Goal: Task Accomplishment & Management: Use online tool/utility

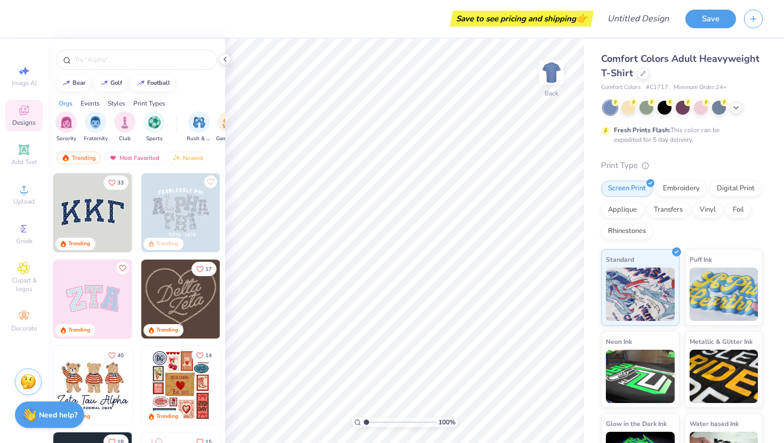
click at [629, 86] on span "Comfort Colors" at bounding box center [620, 87] width 39 height 9
click at [738, 190] on div "Digital Print" at bounding box center [736, 187] width 52 height 16
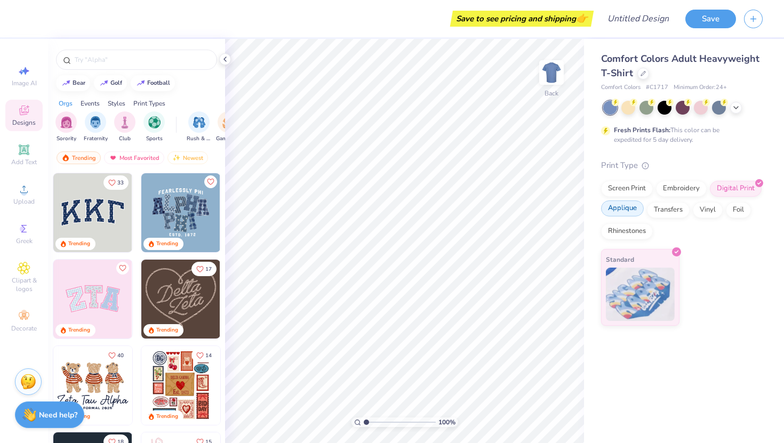
click at [626, 207] on div "Applique" at bounding box center [622, 208] width 43 height 16
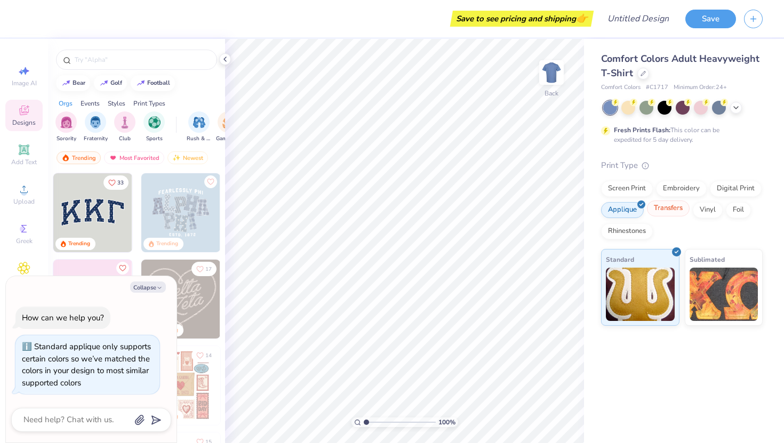
click at [679, 207] on div "Transfers" at bounding box center [668, 208] width 43 height 16
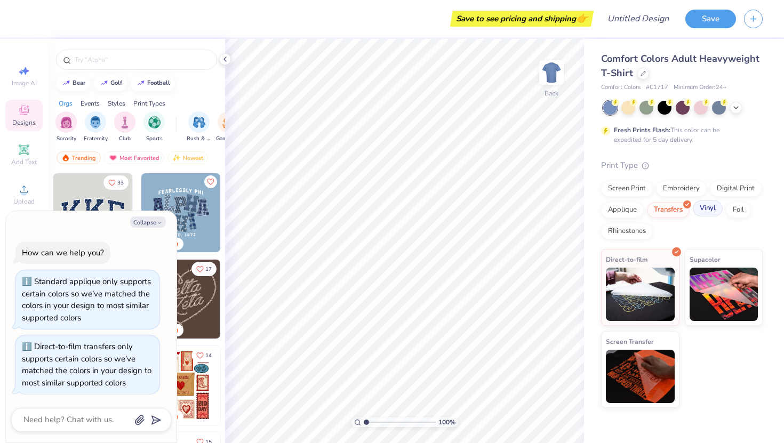
click at [715, 210] on div "Vinyl" at bounding box center [708, 208] width 30 height 16
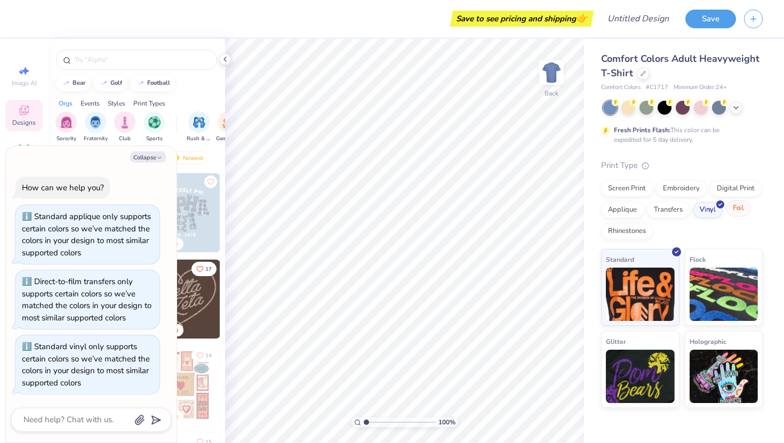
click at [736, 210] on div "Foil" at bounding box center [738, 208] width 25 height 16
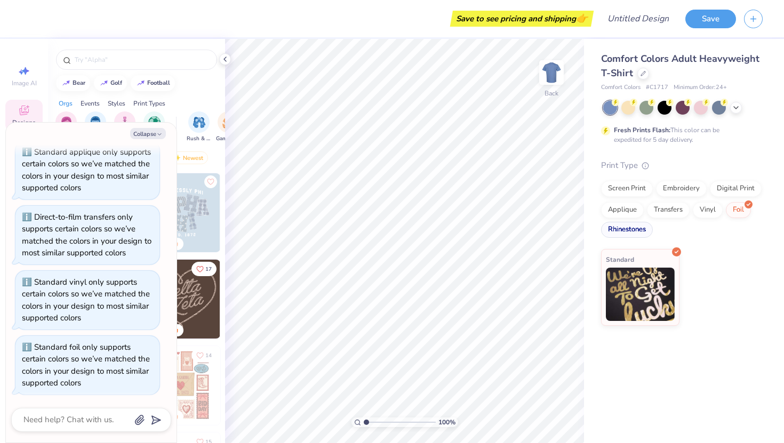
click at [628, 230] on div "Rhinestones" at bounding box center [627, 230] width 52 height 16
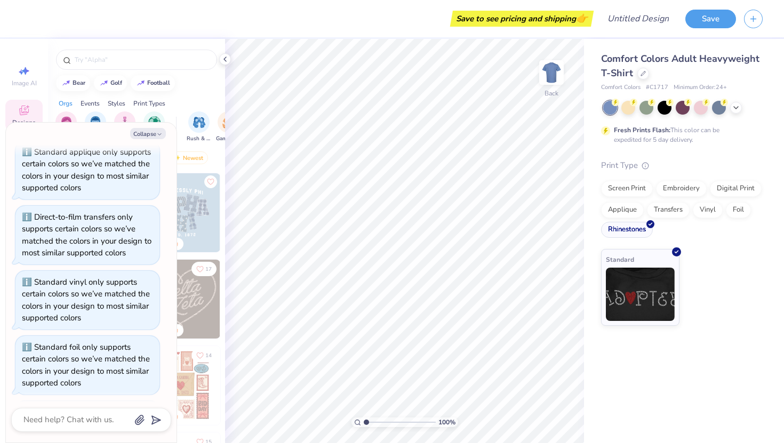
scroll to position [107, 0]
click at [633, 183] on div "Screen Print" at bounding box center [627, 187] width 52 height 16
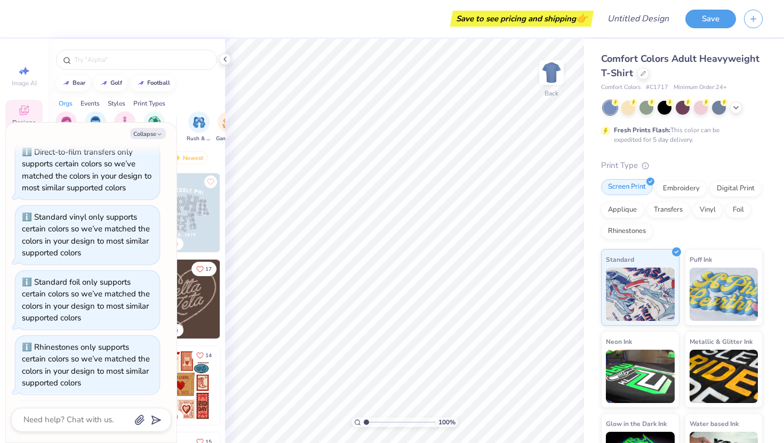
scroll to position [172, 0]
click at [156, 132] on button "Collapse" at bounding box center [148, 133] width 36 height 11
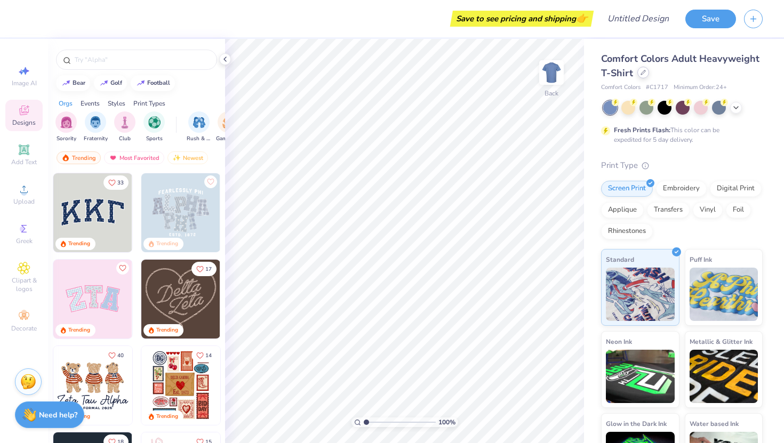
click at [644, 73] on icon at bounding box center [642, 72] width 5 height 5
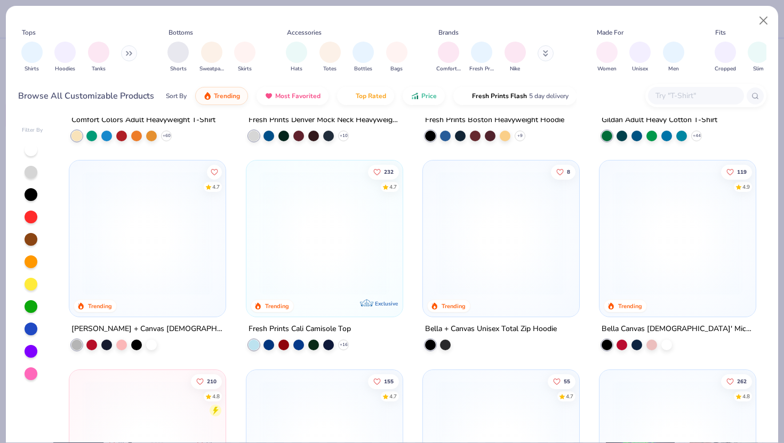
scroll to position [173, 0]
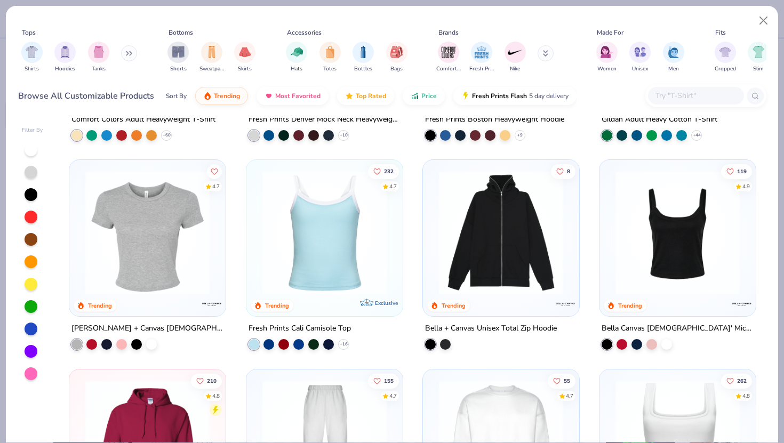
click at [672, 258] on img at bounding box center [677, 233] width 135 height 124
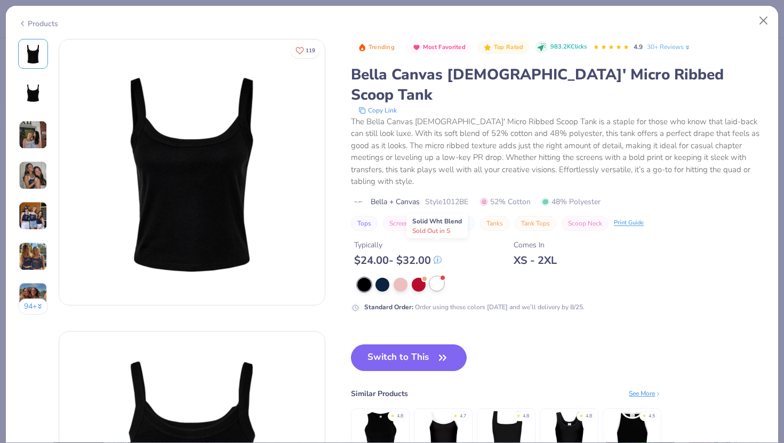
click at [440, 277] on div at bounding box center [437, 284] width 14 height 14
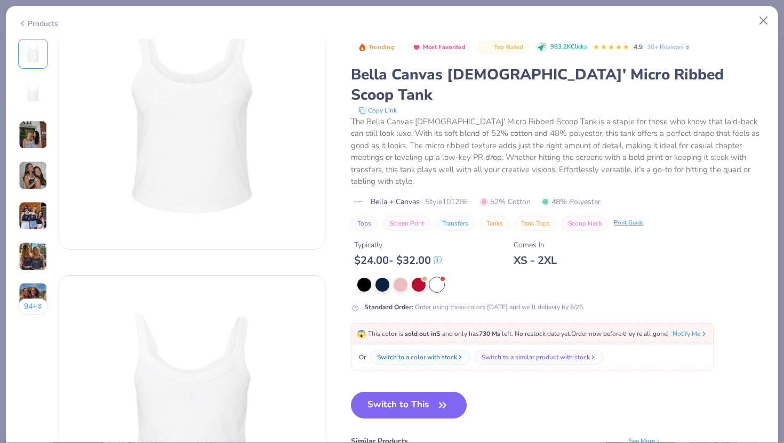
scroll to position [60, 0]
click at [418, 392] on button "Switch to This" at bounding box center [409, 405] width 116 height 27
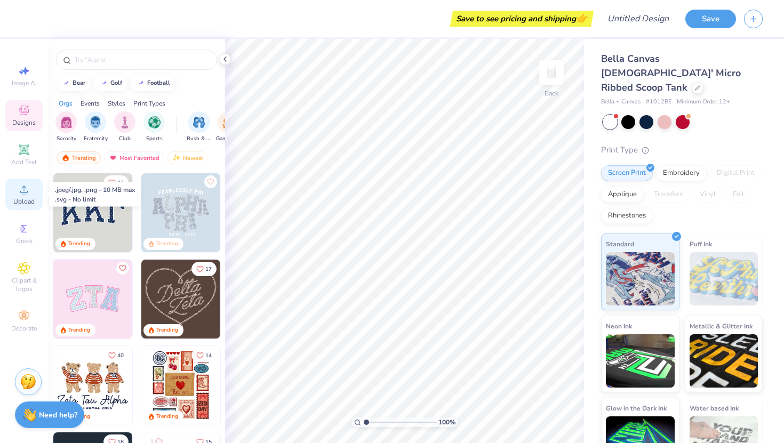
click at [25, 194] on circle at bounding box center [24, 193] width 6 height 6
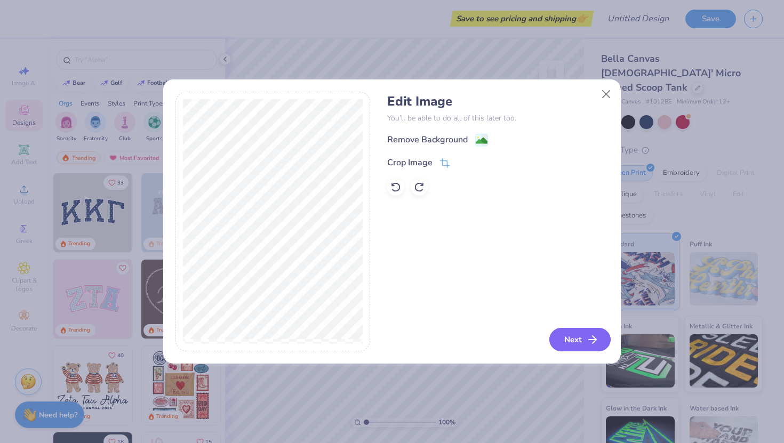
click at [581, 342] on button "Next" at bounding box center [579, 339] width 61 height 23
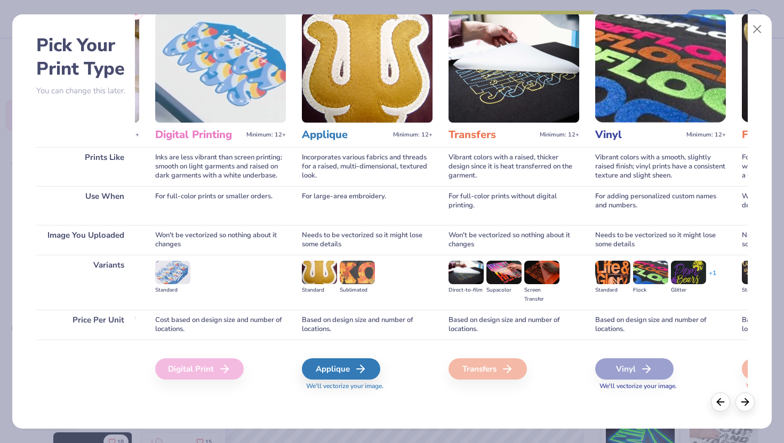
scroll to position [0, 290]
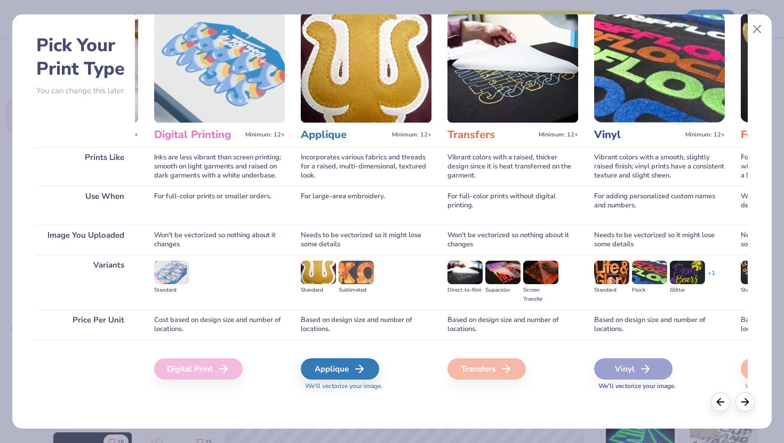
click at [354, 268] on img at bounding box center [356, 272] width 35 height 23
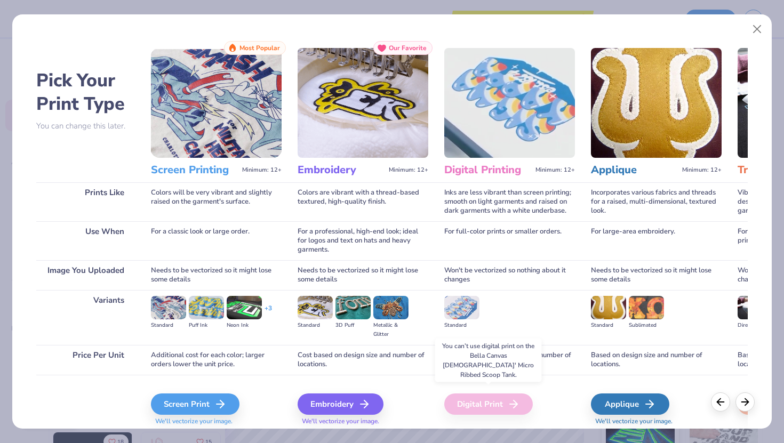
scroll to position [35, 0]
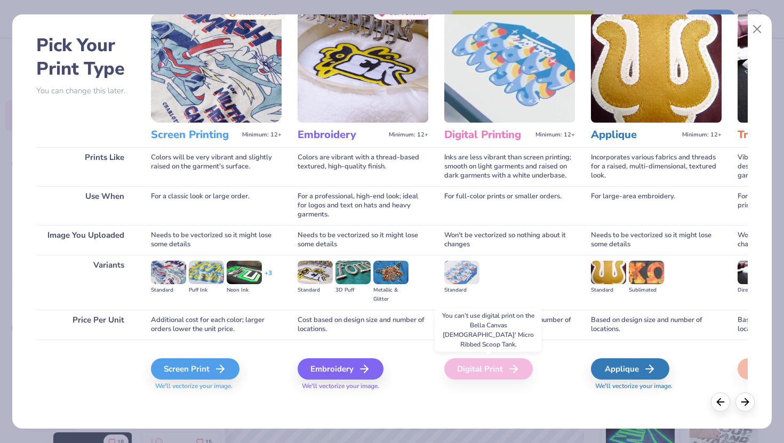
click at [478, 368] on div "Digital Print" at bounding box center [488, 368] width 89 height 21
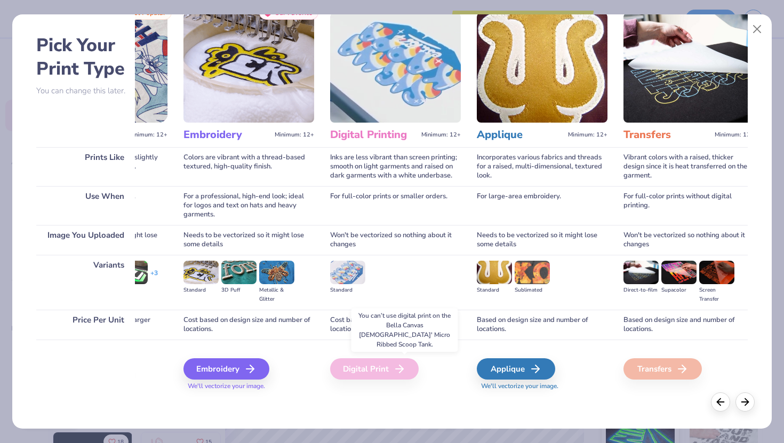
scroll to position [0, 134]
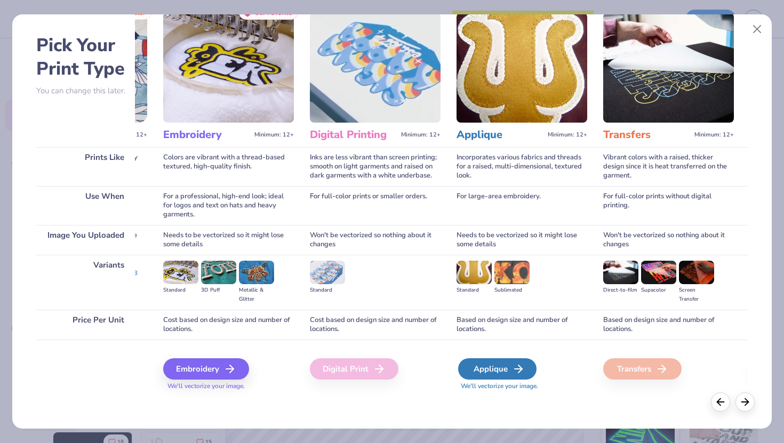
click at [488, 367] on div "Applique" at bounding box center [497, 368] width 78 height 21
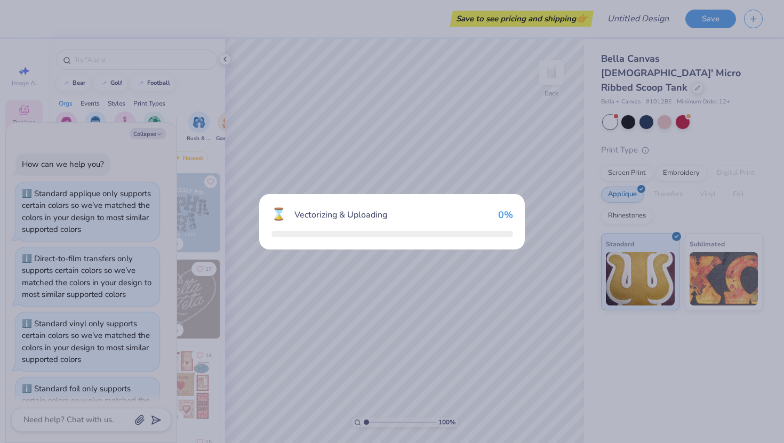
scroll to position [237, 0]
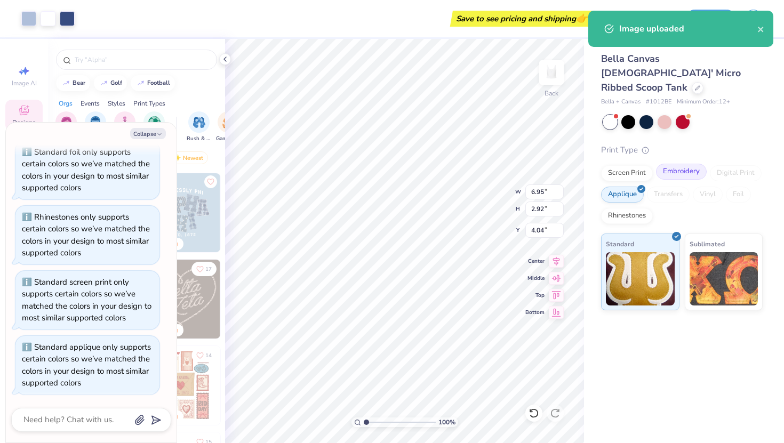
click at [686, 164] on div "Embroidery" at bounding box center [681, 172] width 51 height 16
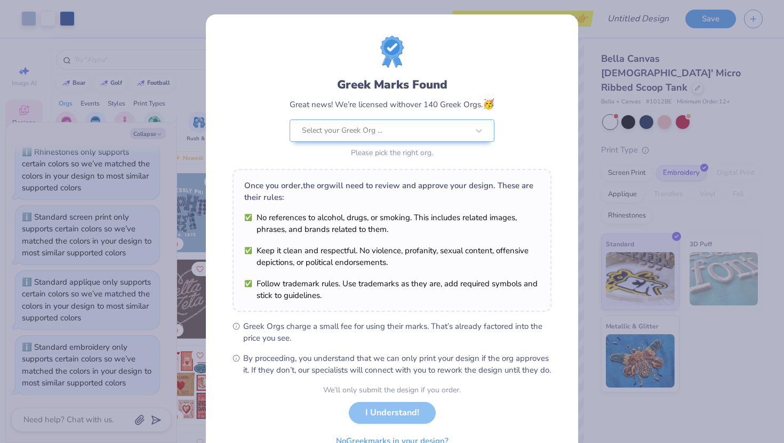
scroll to position [56, 0]
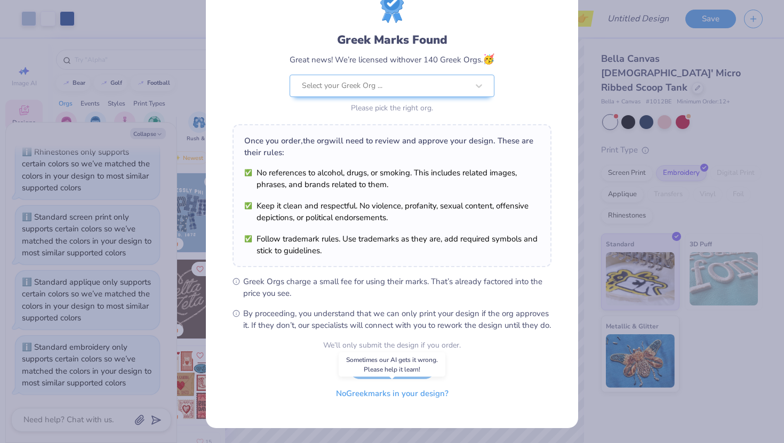
click at [413, 398] on button "No Greek marks in your design?" at bounding box center [392, 394] width 131 height 22
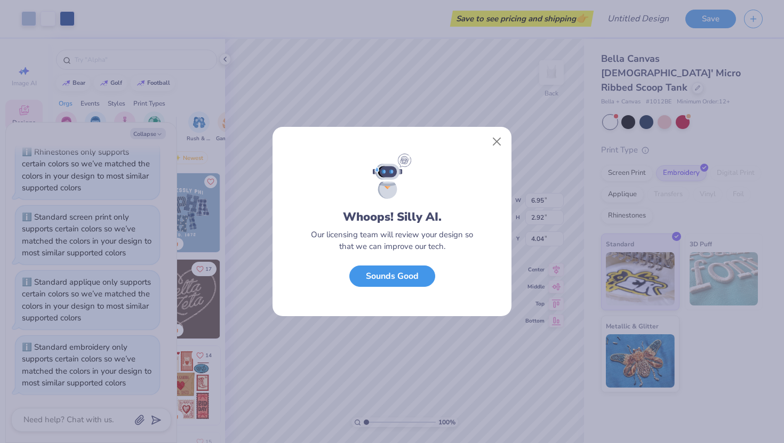
click at [420, 284] on button "Sounds Good" at bounding box center [392, 277] width 86 height 22
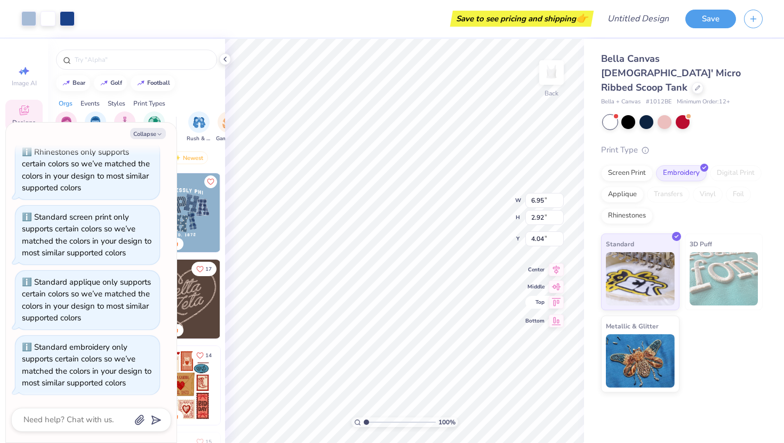
type textarea "x"
type input "0.54"
click at [610, 185] on div "Applique" at bounding box center [622, 193] width 43 height 16
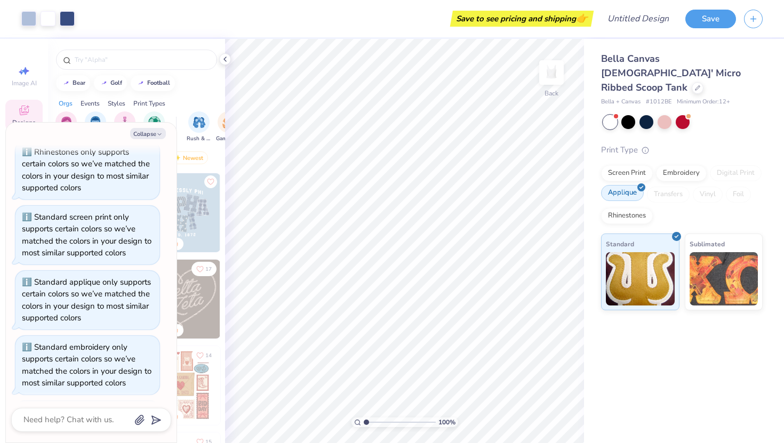
scroll to position [367, 0]
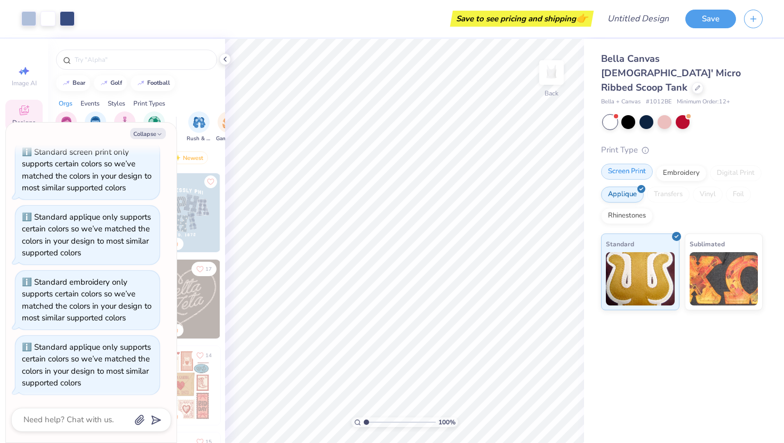
click at [615, 164] on div "Screen Print" at bounding box center [627, 172] width 52 height 16
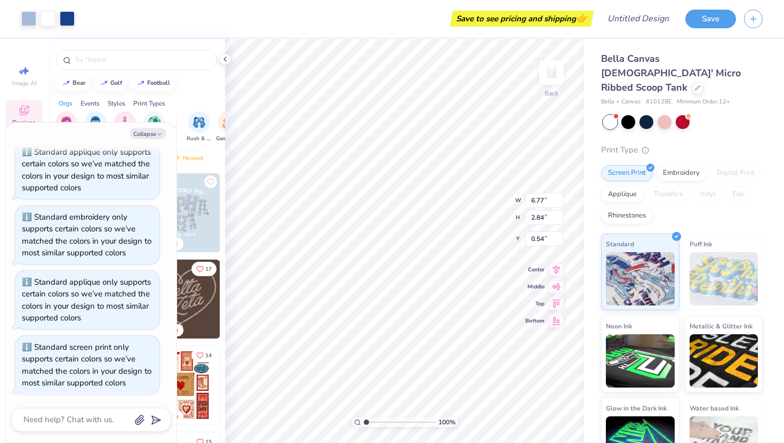
type textarea "x"
type input "0.58"
click at [671, 164] on div "Embroidery" at bounding box center [681, 172] width 51 height 16
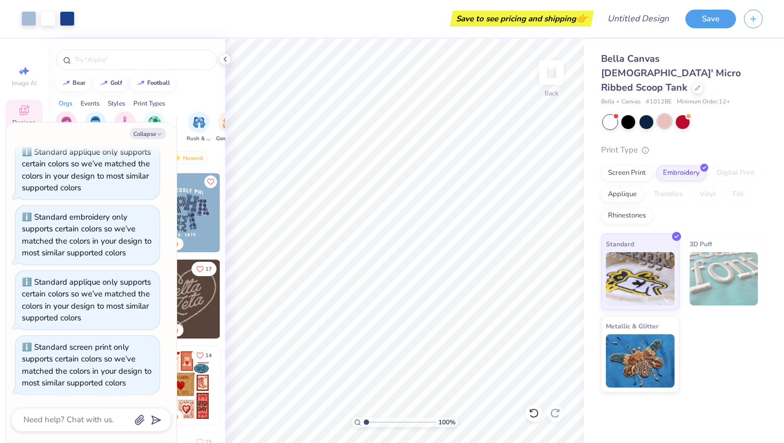
click at [662, 114] on div at bounding box center [664, 121] width 14 height 14
click at [627, 114] on div at bounding box center [628, 121] width 14 height 14
click at [641, 114] on div at bounding box center [646, 121] width 14 height 14
click at [681, 114] on div at bounding box center [682, 121] width 14 height 14
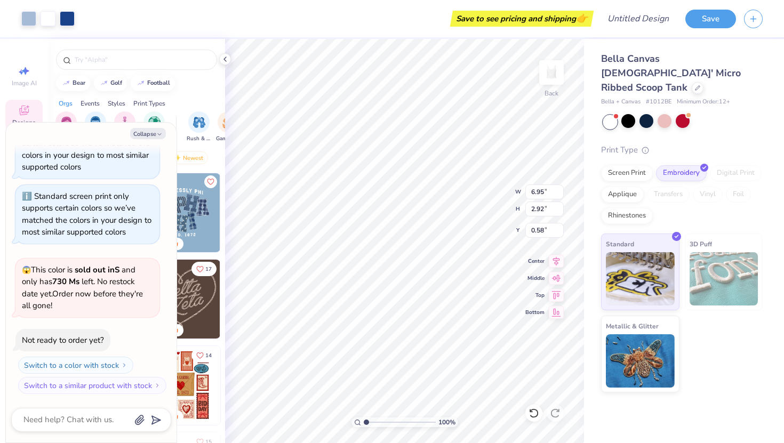
type textarea "x"
type input "0.54"
type textarea "x"
type input "5.95"
type input "2.50"
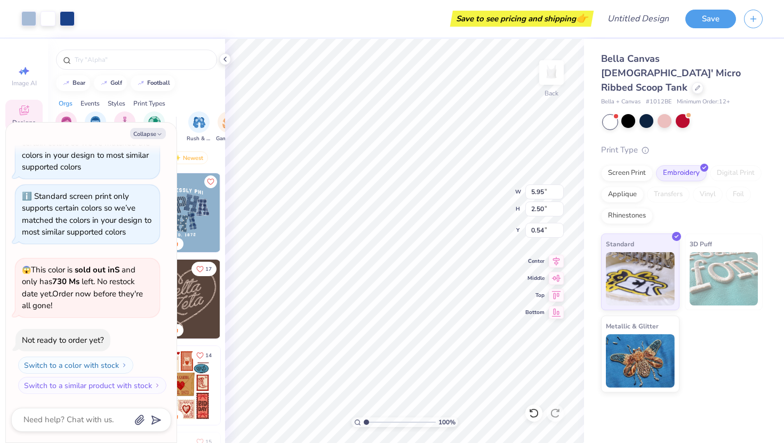
type textarea "x"
type input "0.50"
type textarea "x"
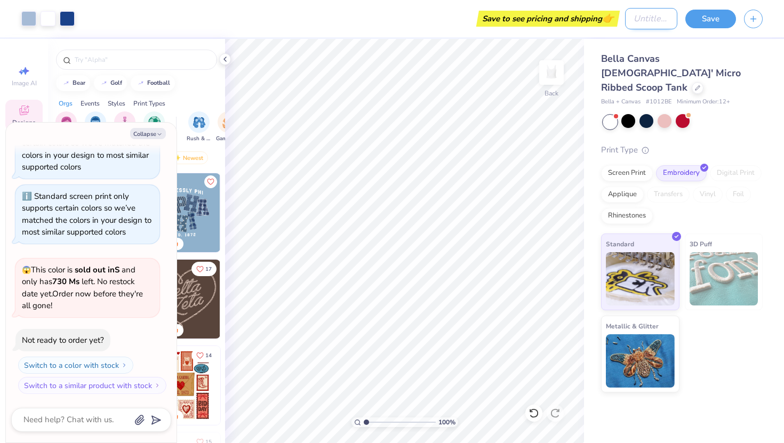
click at [631, 22] on input "Design Title" at bounding box center [651, 18] width 52 height 21
type input "P"
type textarea "x"
type input "Ph"
type textarea "x"
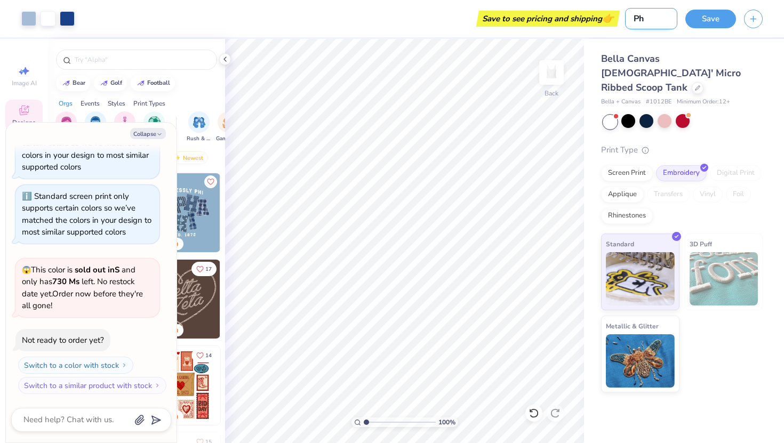
type input "Phi"
type textarea "x"
type input "Phi"
type textarea "x"
type input "Phi R"
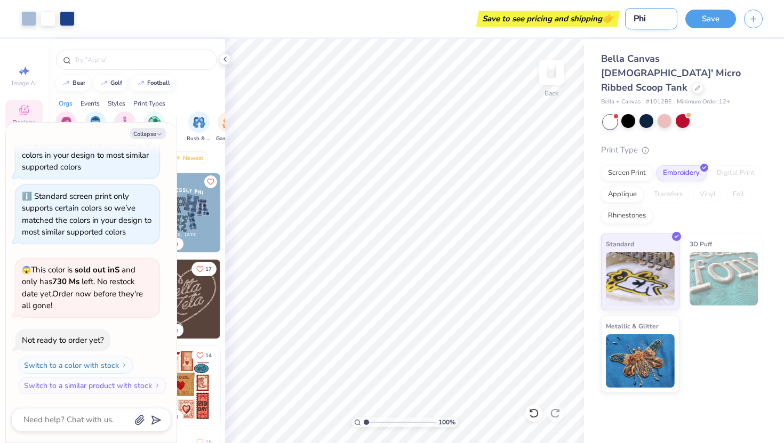
type textarea "x"
type input "Phi Rh"
type textarea "x"
type input "Phi Rho"
type textarea "x"
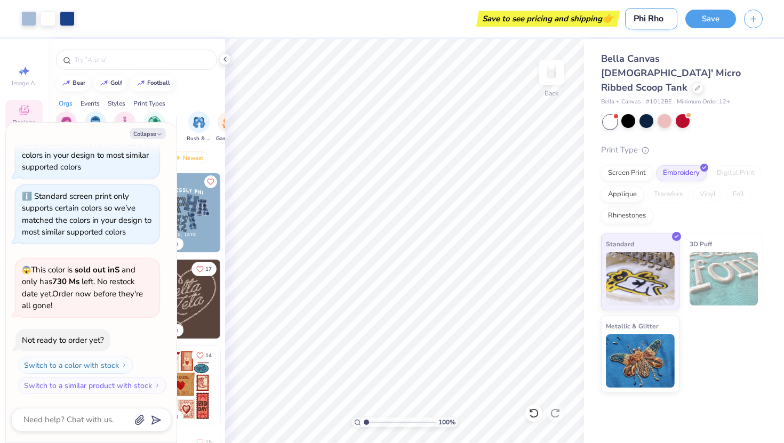
type input "Phi Rho"
type textarea "x"
type input "Phi Rho t"
type textarea "x"
type input "Phi Rho ta"
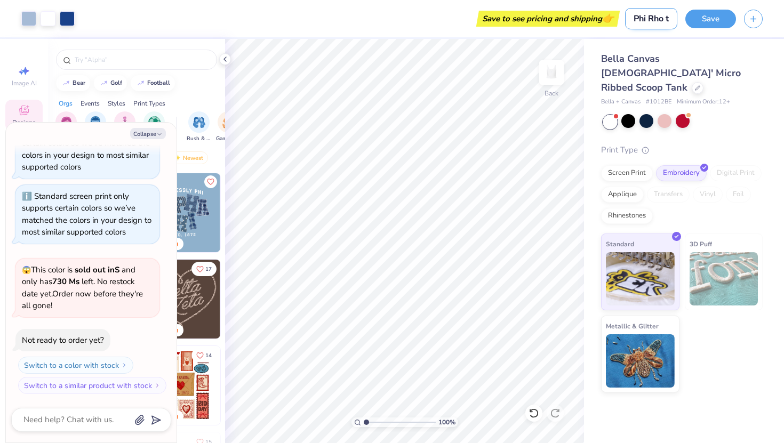
type textarea "x"
type input "Phi Rho tan"
type textarea "x"
type input "Phi Rho tank"
type textarea "x"
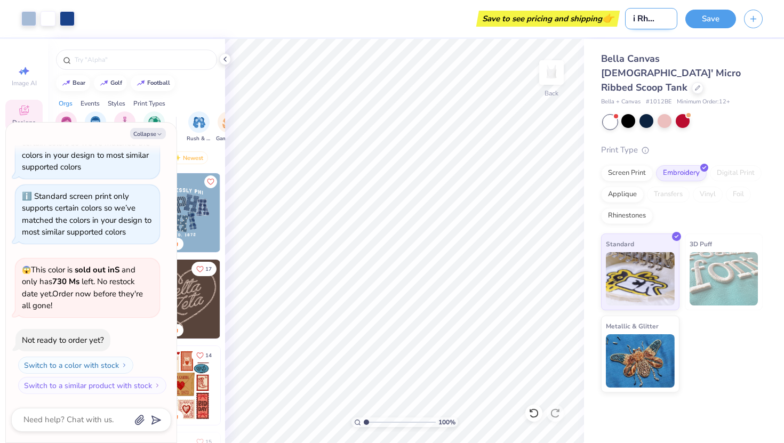
scroll to position [0, 15]
type input "Phi Rho tank"
type textarea "x"
type input "Phi Rho tank s"
type textarea "x"
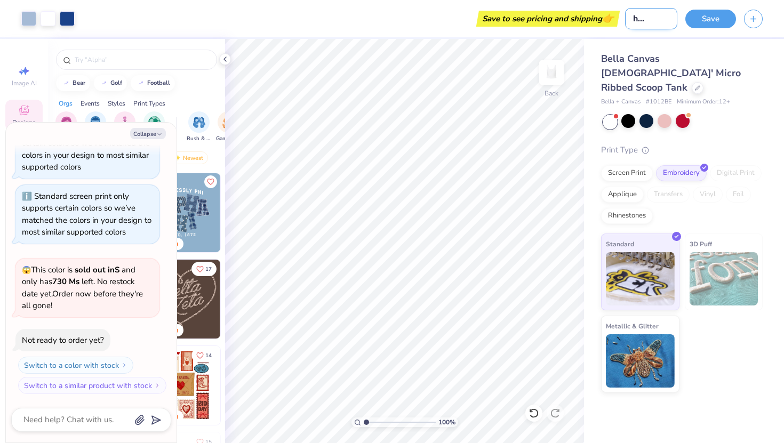
type input "Phi Rho tank se"
type textarea "x"
type input "Phi Rho tank set"
type textarea "x"
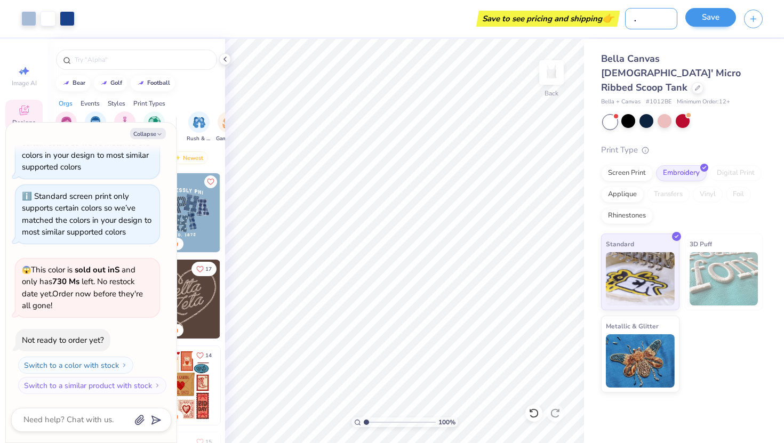
type input "Phi Rho tank set"
click at [715, 21] on button "Save" at bounding box center [710, 17] width 51 height 19
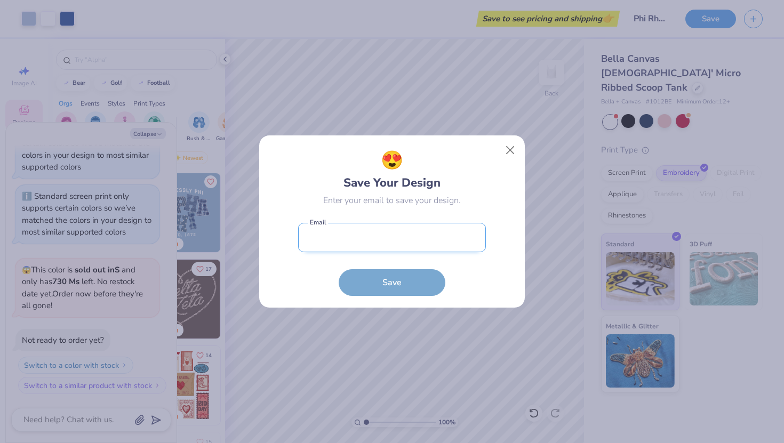
click at [376, 238] on input "email" at bounding box center [392, 237] width 188 height 29
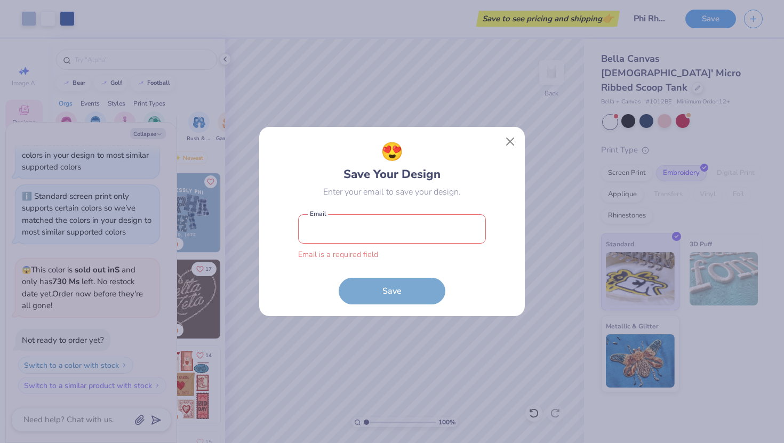
type input "[EMAIL_ADDRESS][DOMAIN_NAME]"
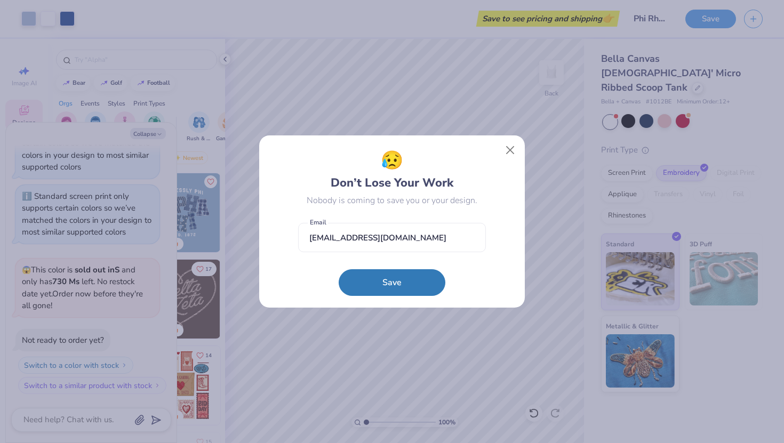
click at [399, 278] on button "Save" at bounding box center [392, 282] width 107 height 27
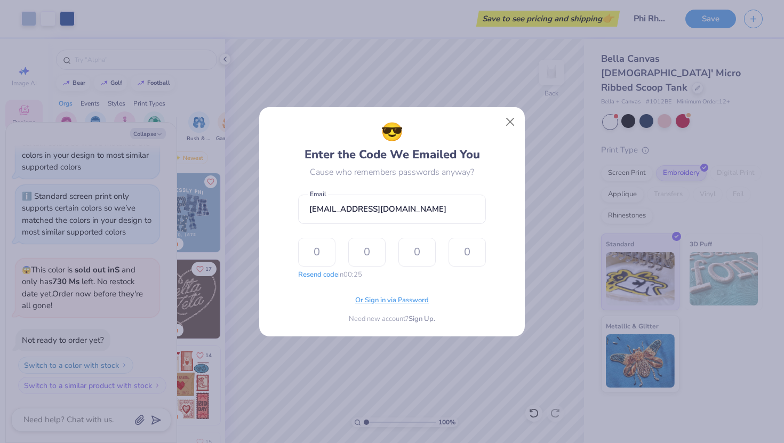
click at [394, 303] on span "Or Sign in via Password" at bounding box center [392, 300] width 74 height 11
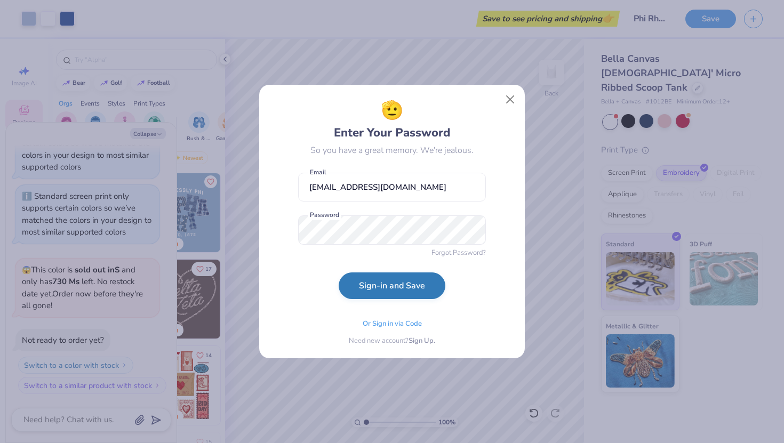
click at [392, 289] on button "Sign-in and Save" at bounding box center [392, 285] width 107 height 27
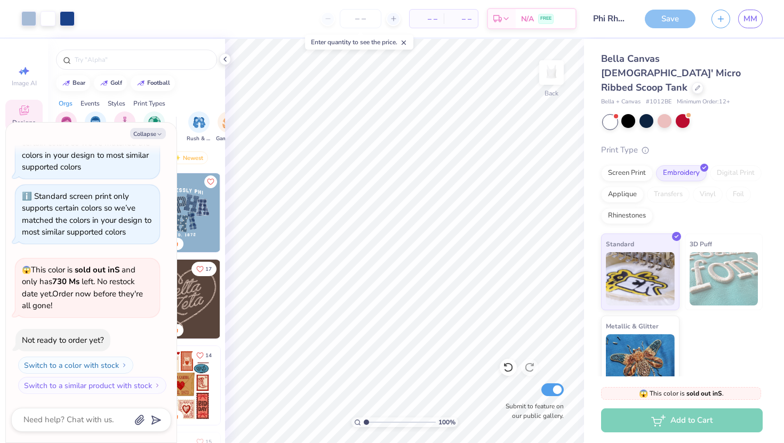
type textarea "x"
click at [399, 24] on div at bounding box center [360, 18] width 80 height 19
click at [392, 24] on div at bounding box center [393, 19] width 14 height 14
type input "13"
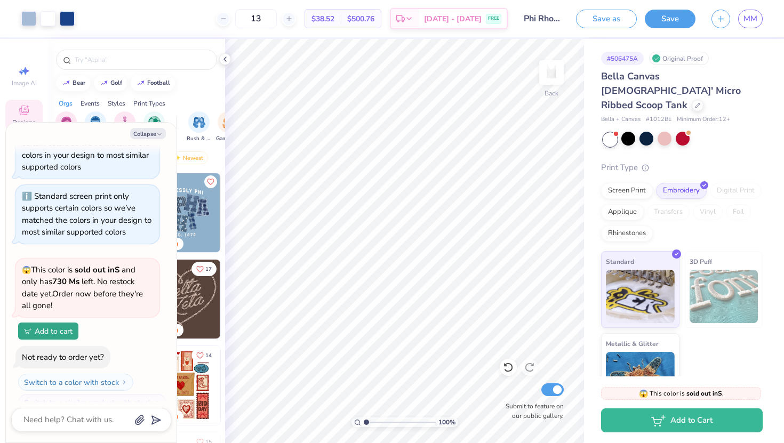
type textarea "x"
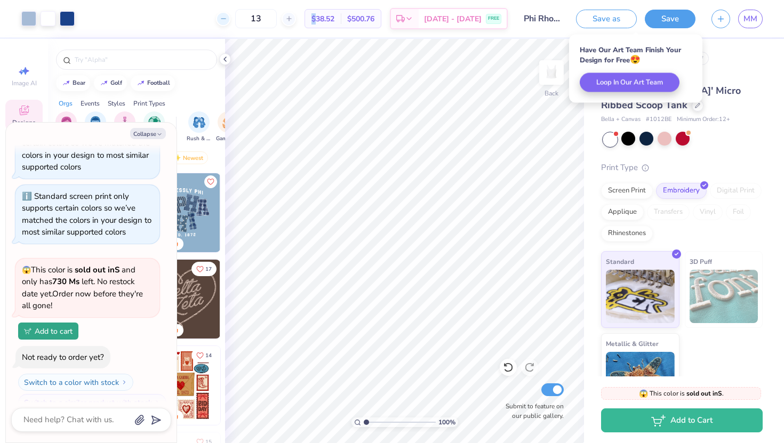
click at [227, 19] on icon at bounding box center [223, 18] width 7 height 7
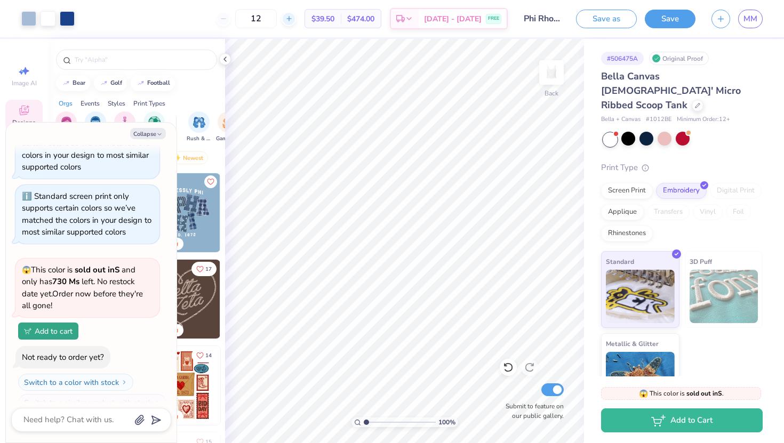
click at [296, 20] on div at bounding box center [288, 19] width 14 height 14
type input "16"
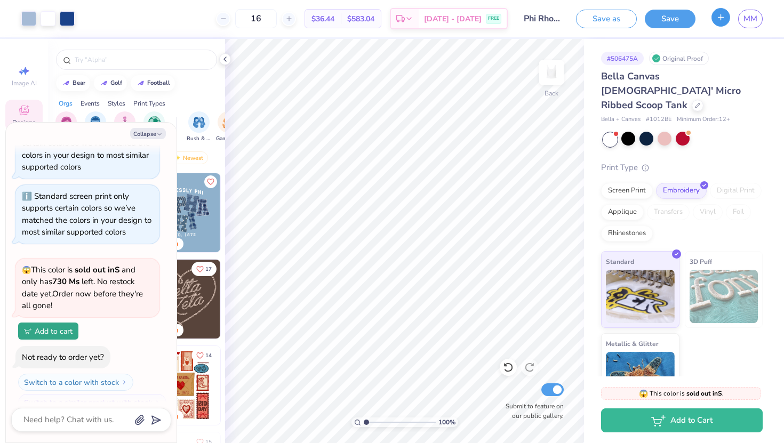
click at [723, 24] on button "button" at bounding box center [720, 17] width 19 height 19
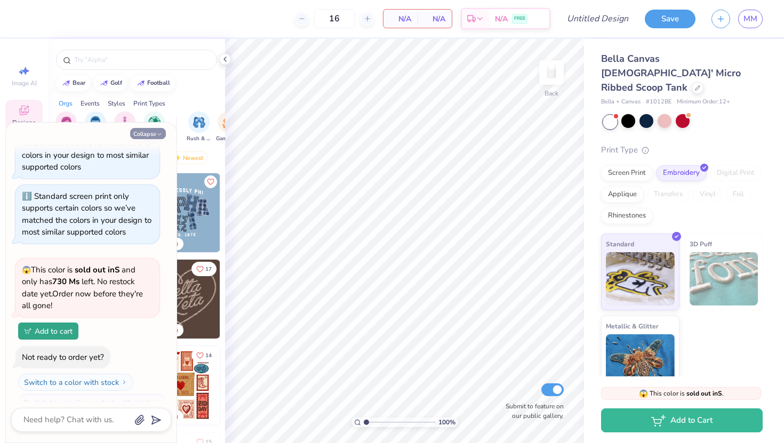
click at [152, 134] on button "Collapse" at bounding box center [148, 133] width 36 height 11
type textarea "x"
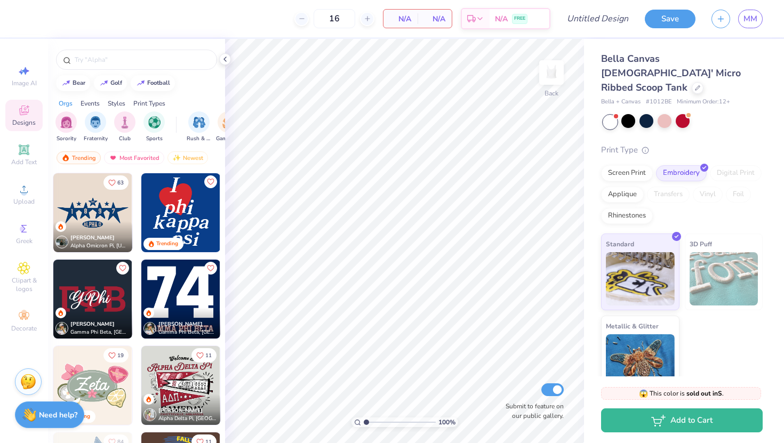
scroll to position [432, 0]
click at [106, 212] on img at bounding box center [92, 212] width 79 height 79
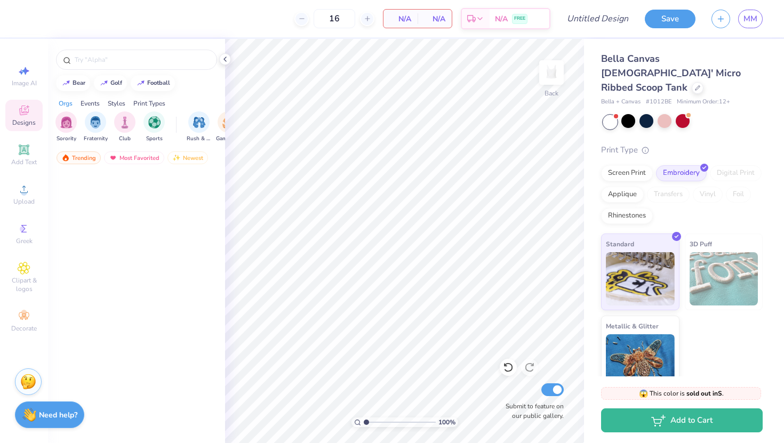
scroll to position [0, 0]
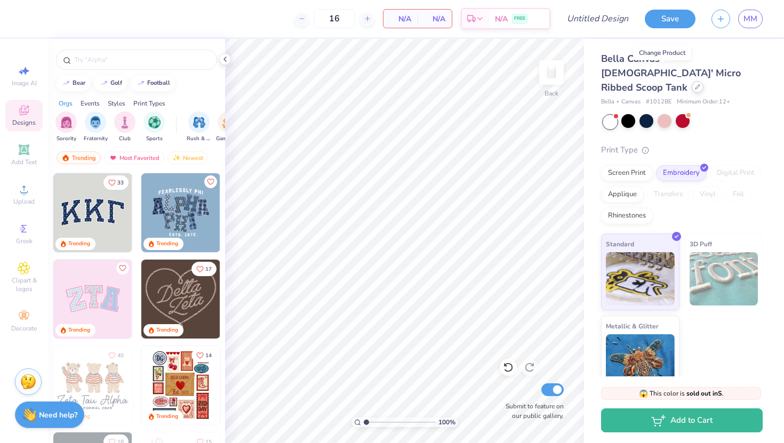
click at [691, 81] on div at bounding box center [697, 87] width 12 height 12
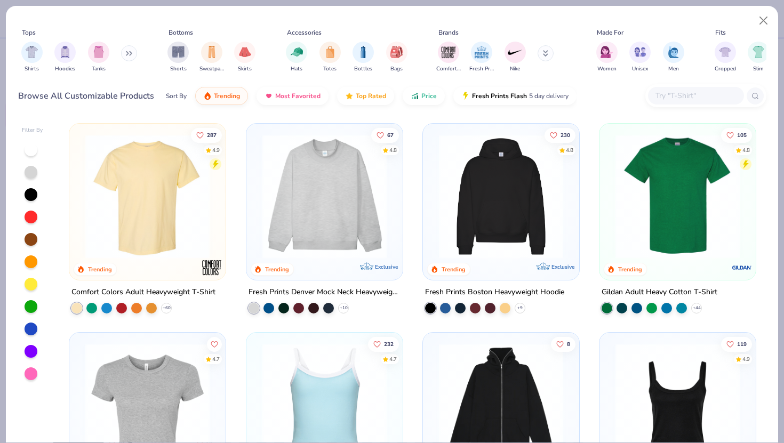
scroll to position [171, 0]
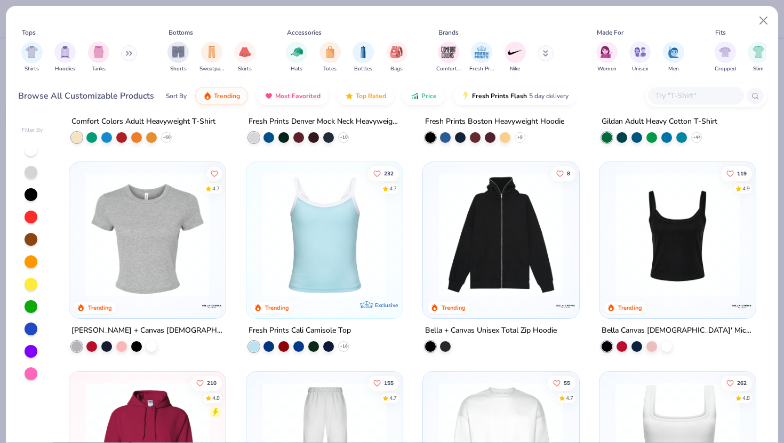
click at [347, 223] on img at bounding box center [324, 235] width 135 height 124
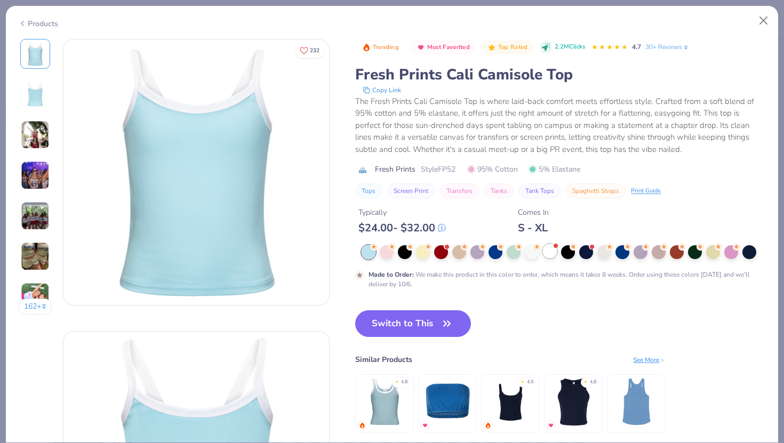
click at [550, 253] on div at bounding box center [550, 251] width 14 height 14
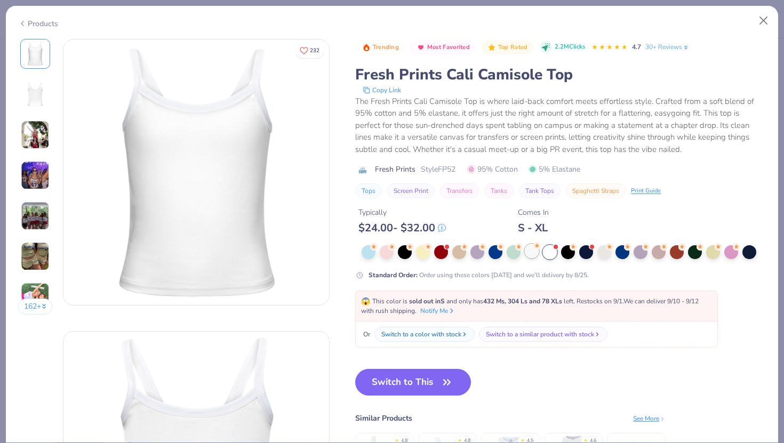
click at [377, 247] on circle at bounding box center [373, 246] width 7 height 7
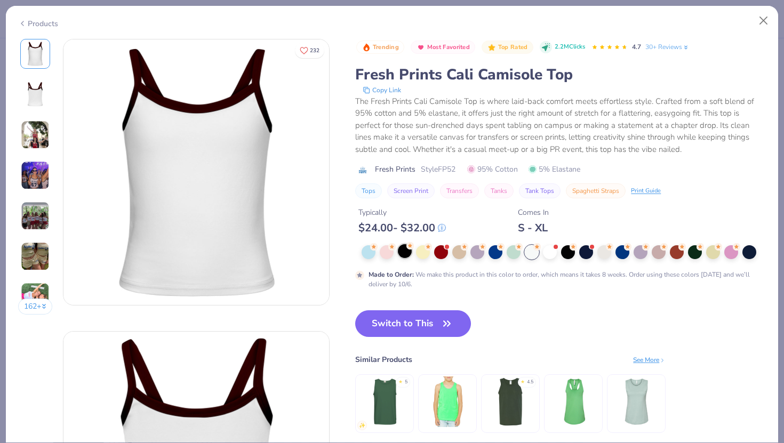
click at [405, 254] on div at bounding box center [405, 251] width 14 height 14
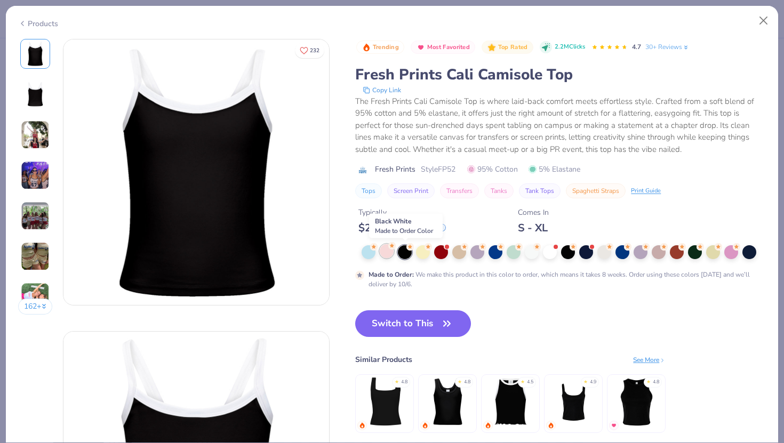
click at [384, 254] on div at bounding box center [387, 251] width 14 height 14
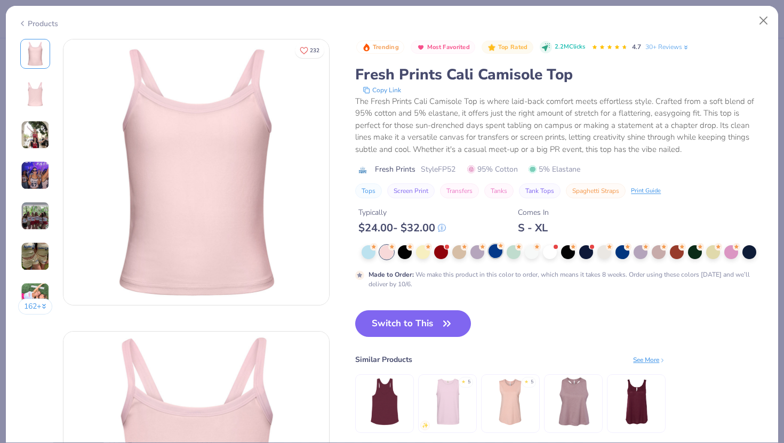
click at [489, 254] on div at bounding box center [495, 251] width 14 height 14
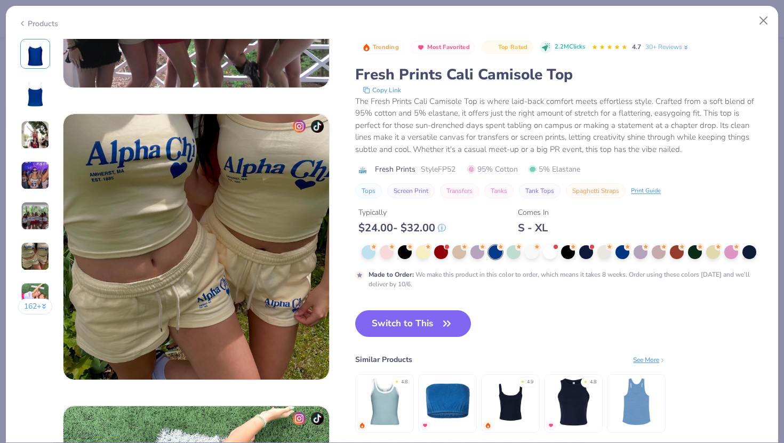
scroll to position [1394, 0]
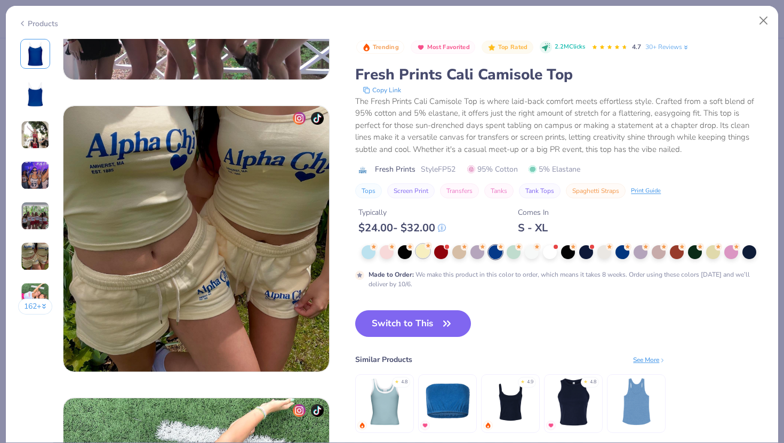
click at [426, 252] on div at bounding box center [423, 251] width 14 height 14
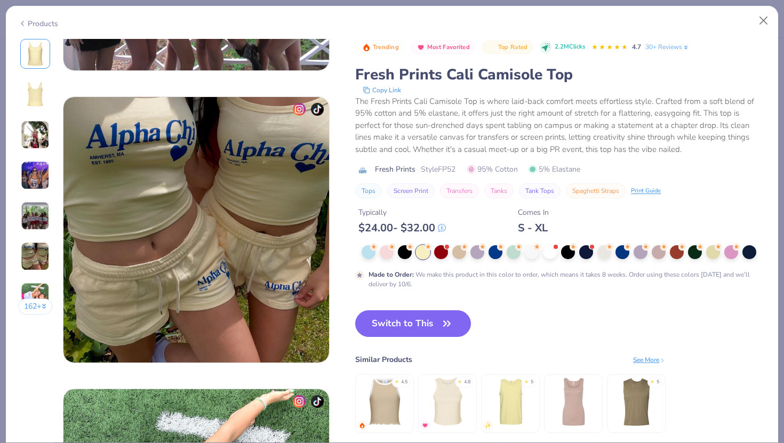
scroll to position [1405, 0]
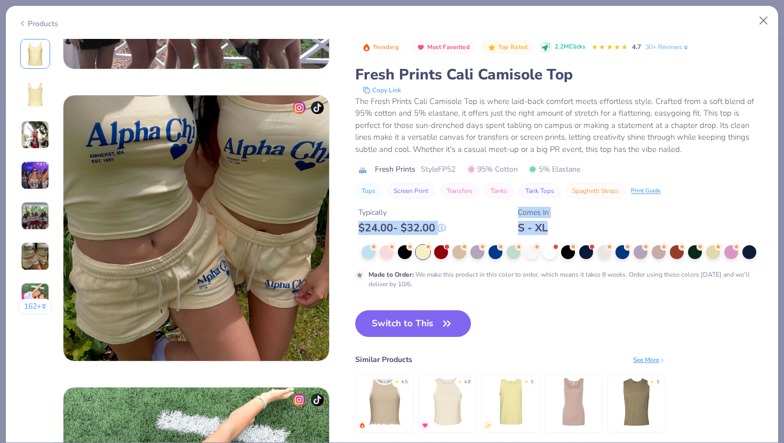
drag, startPoint x: 356, startPoint y: 234, endPoint x: 612, endPoint y: 224, distance: 256.1
click at [612, 224] on div "Typically $ 24.00 - $ 32.00 Comes In S - XL" at bounding box center [560, 216] width 411 height 36
click at [620, 226] on div "Typically $ 24.00 - $ 32.00 Comes In S - XL" at bounding box center [560, 216] width 411 height 36
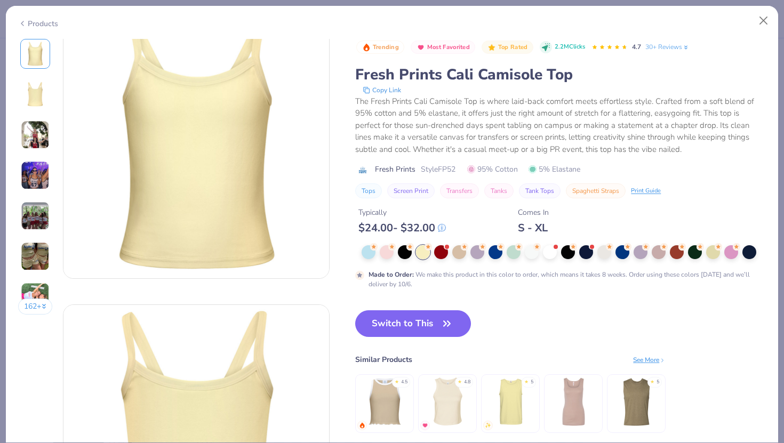
scroll to position [0, 0]
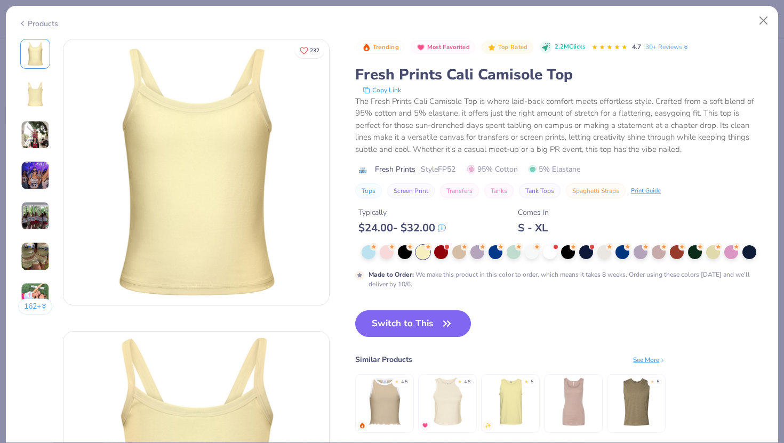
click at [765, 10] on div "Products" at bounding box center [392, 20] width 772 height 28
click at [756, 27] on button "Close" at bounding box center [763, 21] width 20 height 20
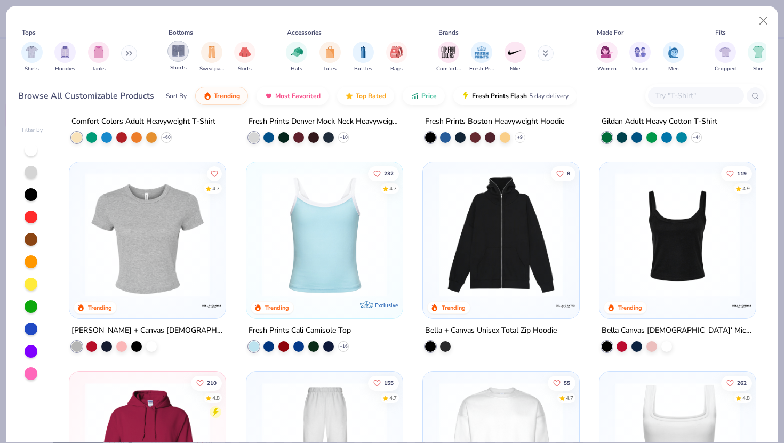
click at [180, 53] on img "filter for Shorts" at bounding box center [178, 51] width 12 height 12
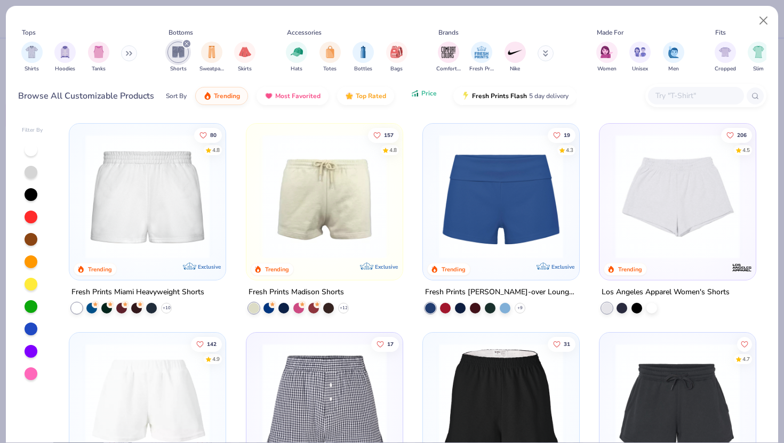
click at [436, 93] on button "Price" at bounding box center [424, 93] width 42 height 18
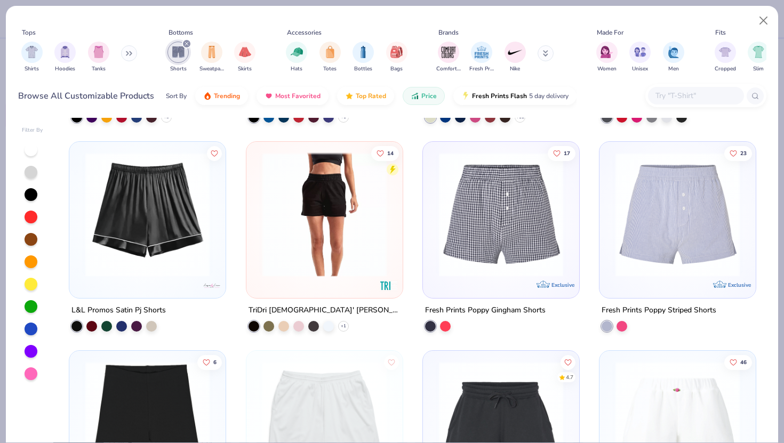
scroll to position [819, 0]
click at [727, 253] on img at bounding box center [677, 214] width 135 height 124
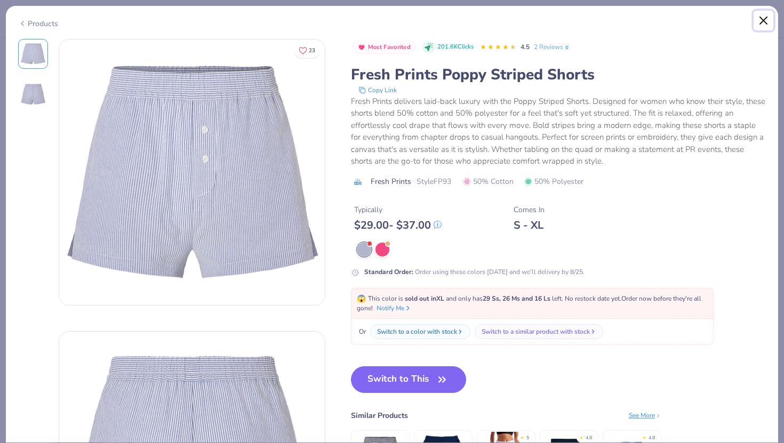
click at [768, 17] on button "Close" at bounding box center [763, 21] width 20 height 20
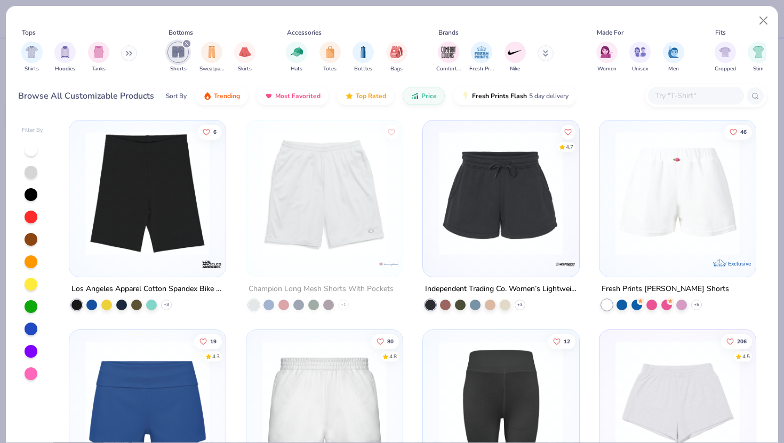
scroll to position [1068, 0]
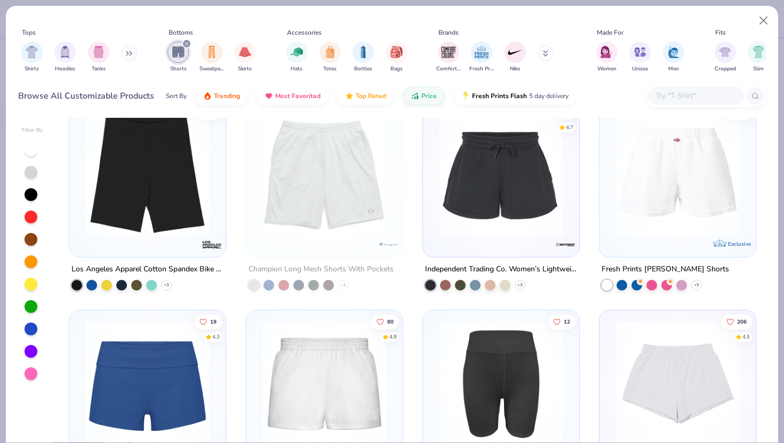
click at [473, 197] on img at bounding box center [500, 173] width 135 height 124
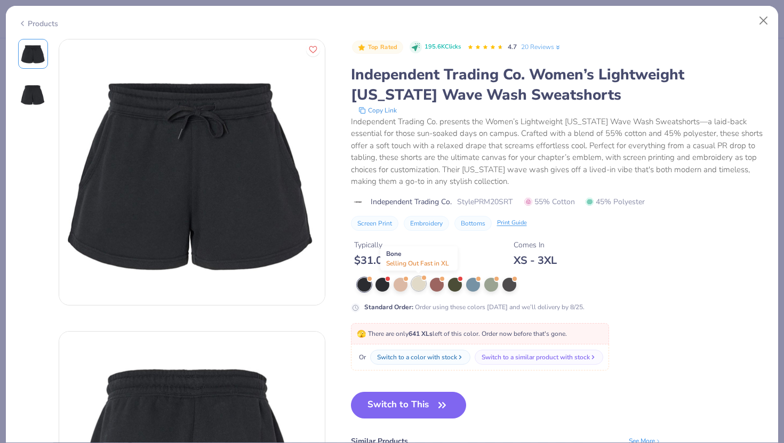
click at [422, 278] on div at bounding box center [424, 278] width 4 height 4
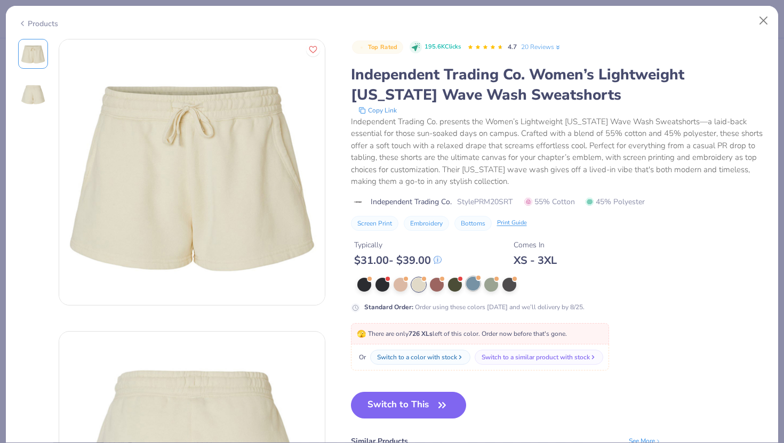
click at [472, 288] on div at bounding box center [473, 284] width 14 height 14
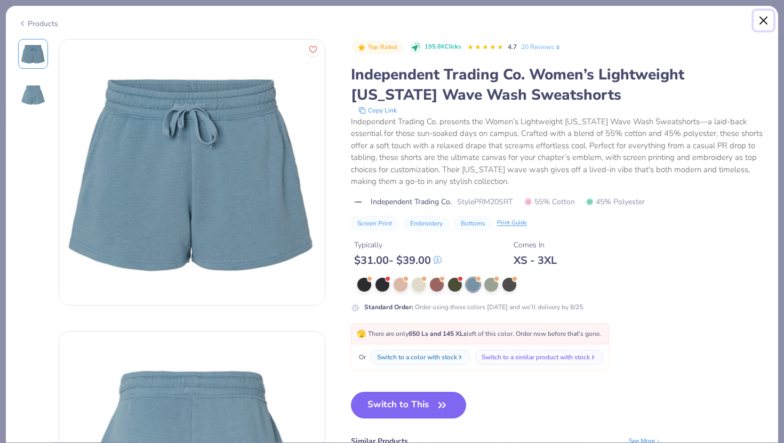
click at [762, 18] on button "Close" at bounding box center [763, 21] width 20 height 20
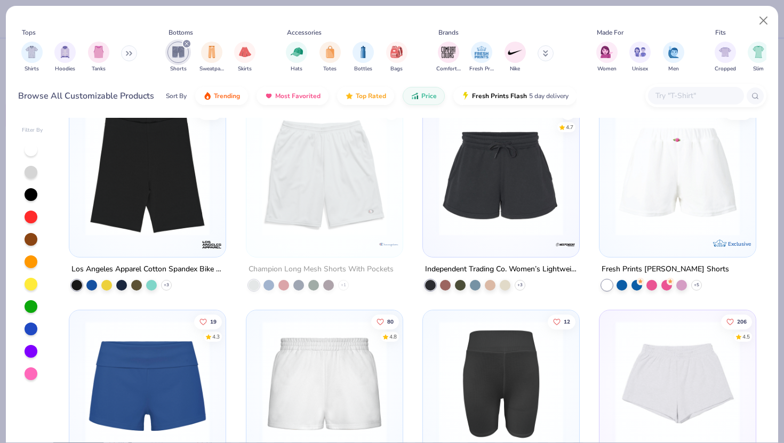
click at [694, 172] on img at bounding box center [677, 173] width 135 height 124
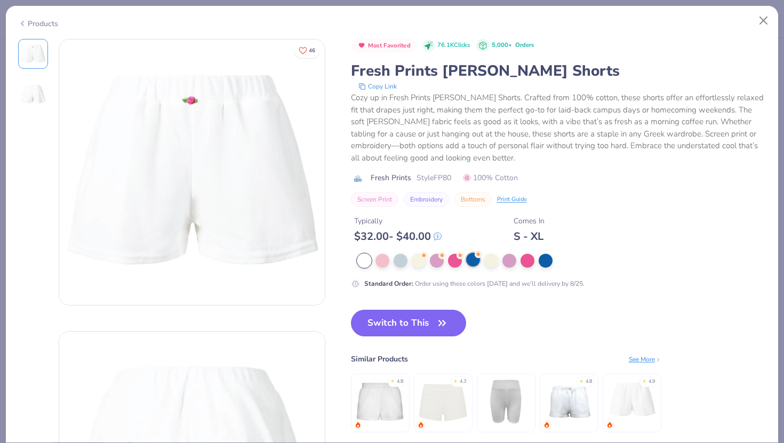
click at [474, 260] on div at bounding box center [473, 260] width 14 height 14
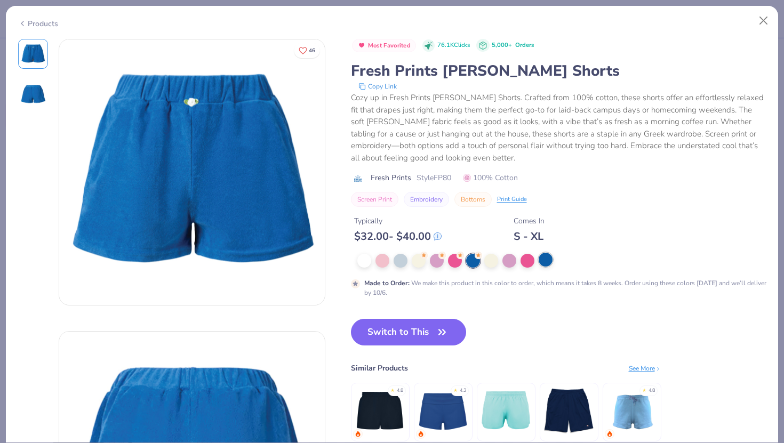
click at [550, 265] on div at bounding box center [545, 260] width 14 height 14
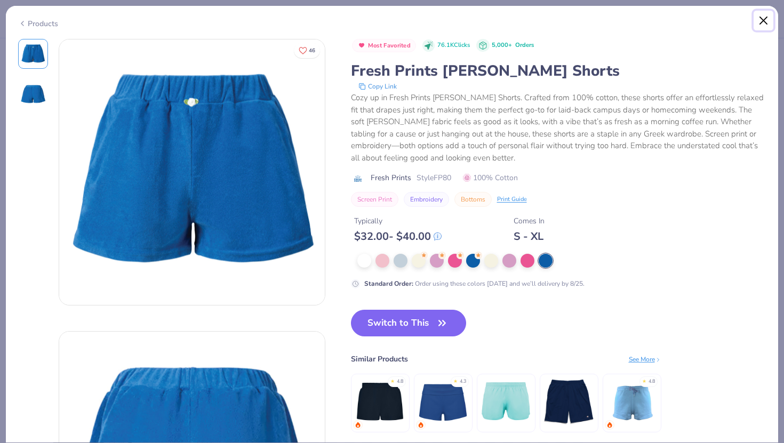
click at [760, 18] on button "Close" at bounding box center [763, 21] width 20 height 20
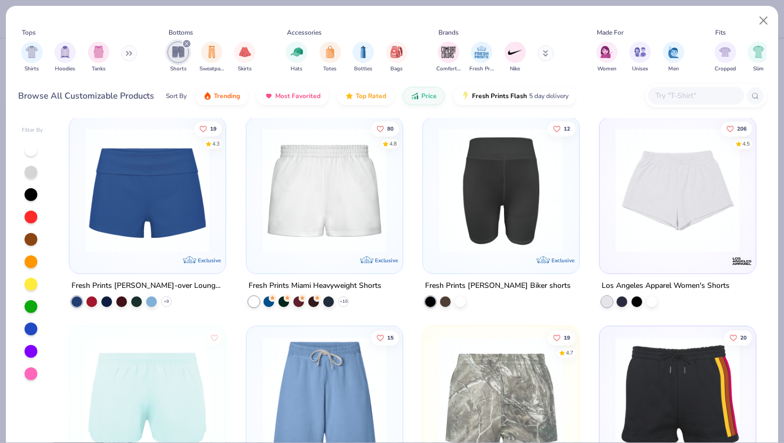
scroll to position [1277, 0]
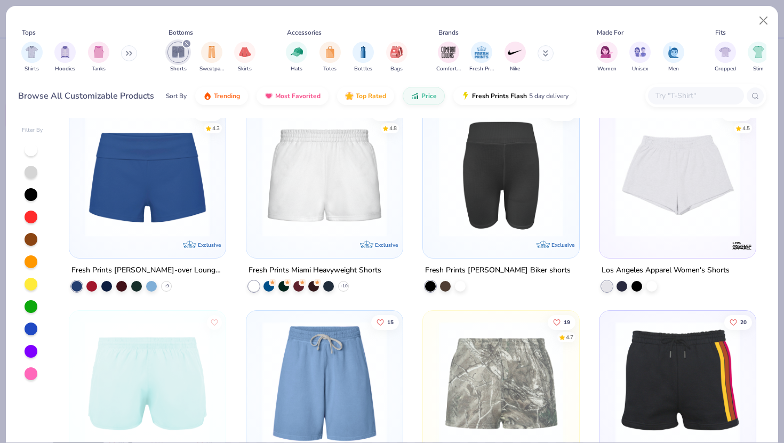
click at [342, 188] on img at bounding box center [324, 174] width 135 height 124
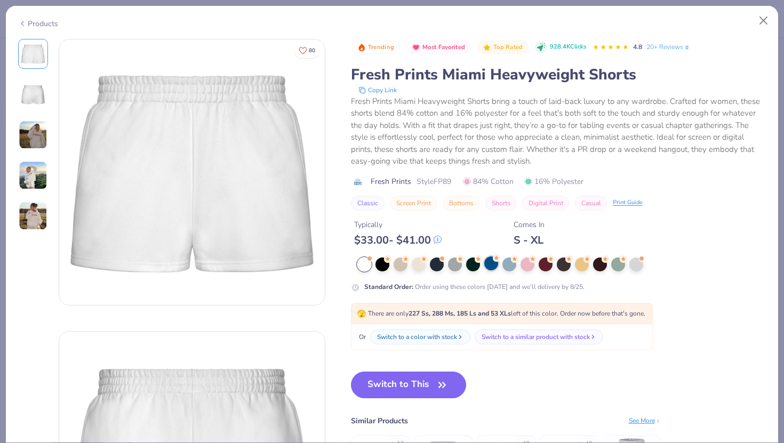
click at [493, 264] on div at bounding box center [491, 263] width 14 height 14
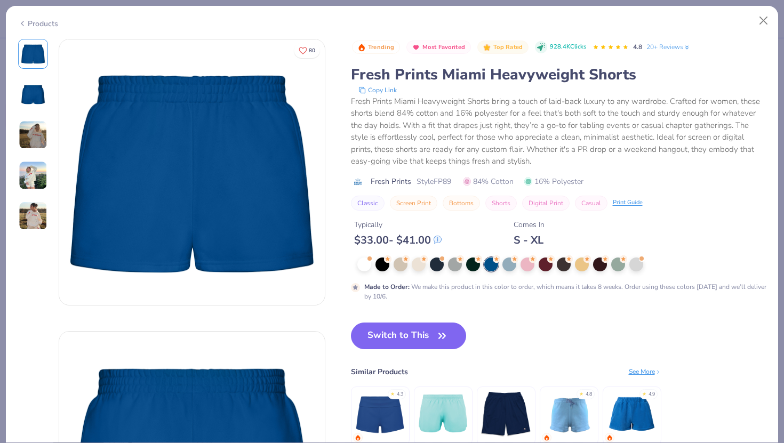
click at [22, 218] on img at bounding box center [33, 216] width 29 height 29
click at [360, 264] on div at bounding box center [364, 263] width 14 height 14
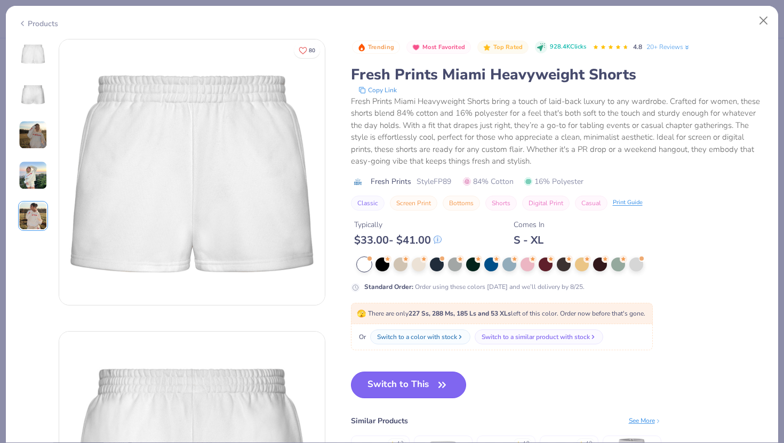
click at [396, 386] on button "Switch to This" at bounding box center [409, 385] width 116 height 27
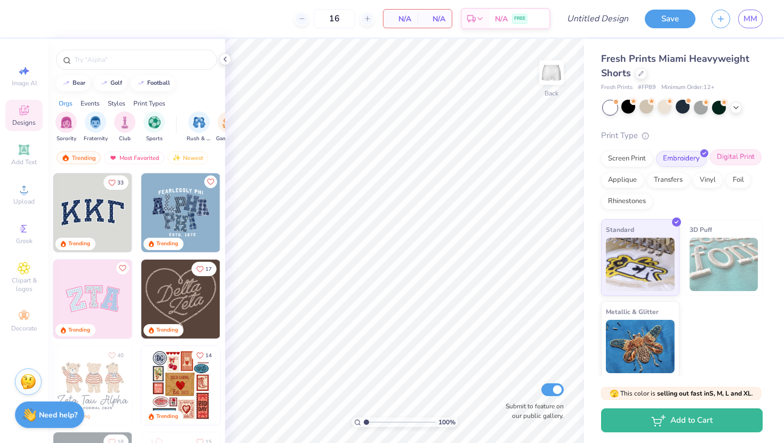
click at [726, 154] on div "Digital Print" at bounding box center [736, 157] width 52 height 16
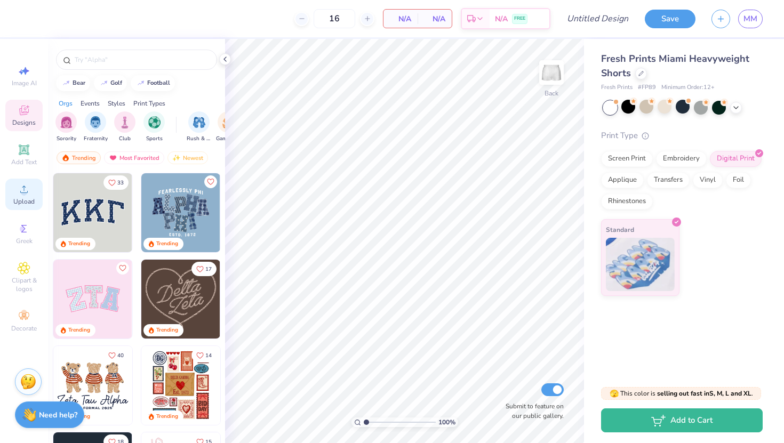
click at [26, 199] on span "Upload" at bounding box center [23, 201] width 21 height 9
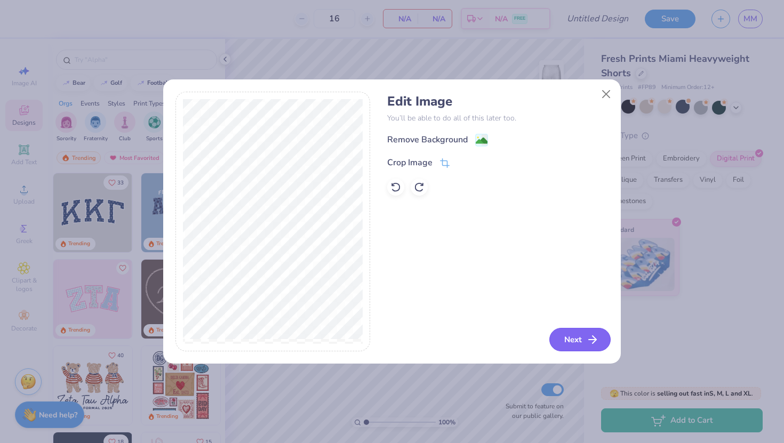
click at [596, 344] on icon "button" at bounding box center [592, 339] width 13 height 13
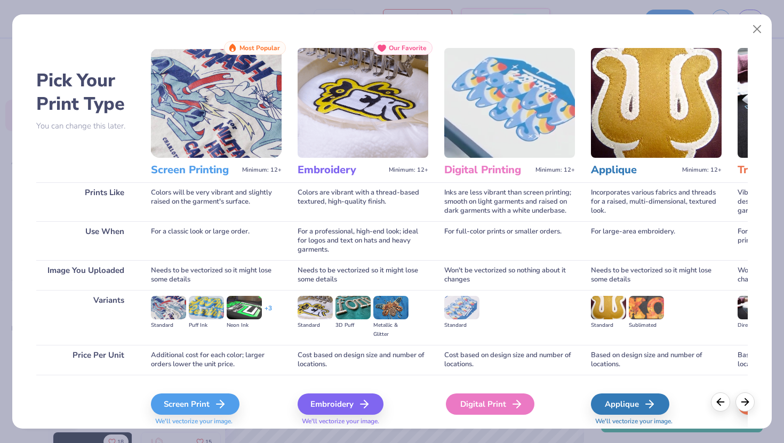
click at [480, 403] on div "Digital Print" at bounding box center [490, 403] width 89 height 21
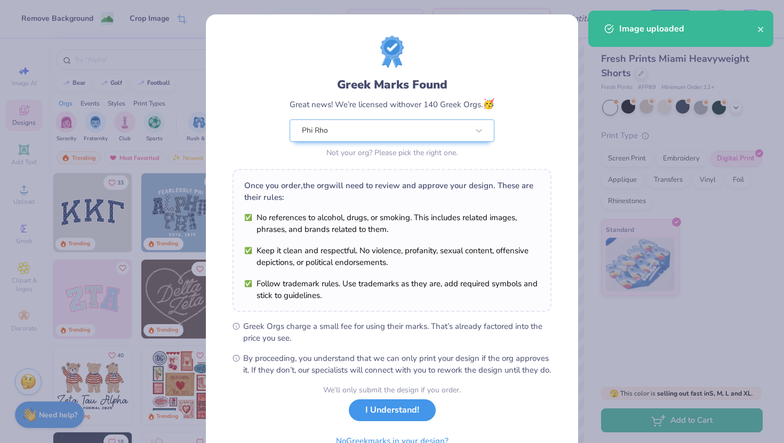
click at [388, 421] on button "I Understand!" at bounding box center [392, 410] width 87 height 22
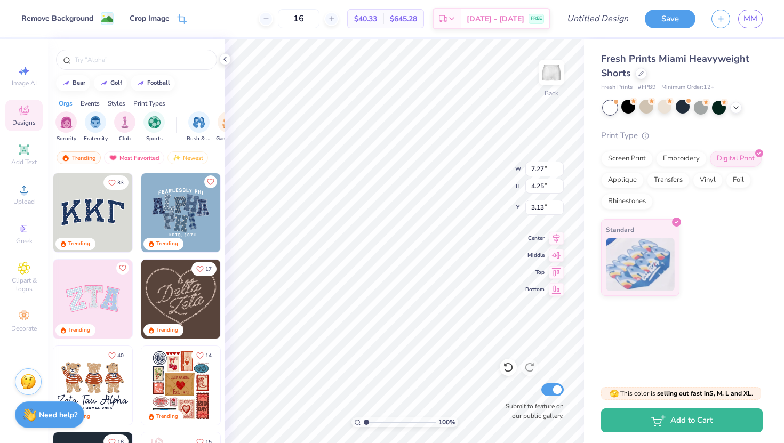
type input "3.61"
type input "2.11"
type input "7.63"
type input "4.10"
type input "2.40"
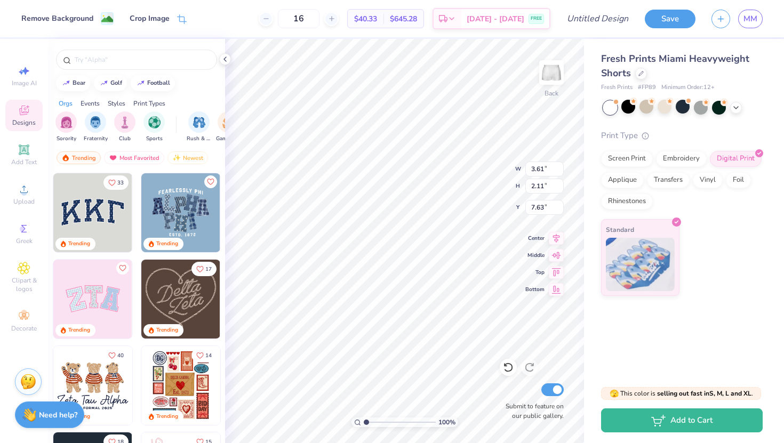
type input "7.34"
click at [573, 337] on div "100 % Back W 4.10 4.10 " H 2.40 2.40 " Y 7.34 7.34 " Center Middle Top Bottom S…" at bounding box center [404, 241] width 359 height 404
type input "4.04"
type input "2.36"
click at [600, 333] on div "Fresh Prints Miami Heavyweight Shorts Fresh Prints # FP89 Minimum Order: 12 + P…" at bounding box center [684, 207] width 200 height 337
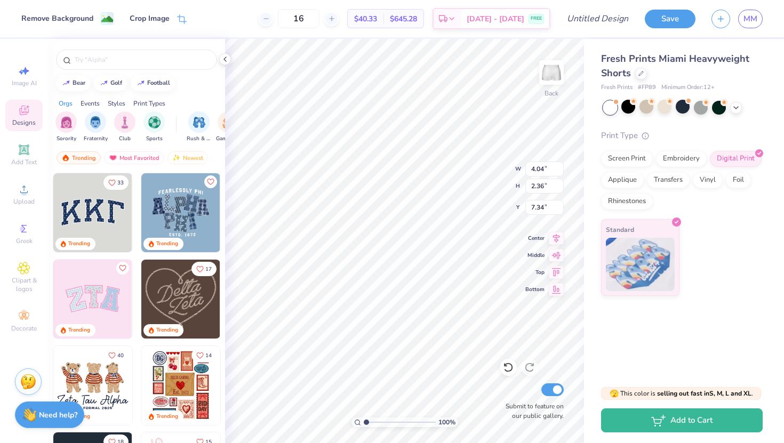
click at [591, 319] on div "Fresh Prints Miami Heavyweight Shorts Fresh Prints # FP89 Minimum Order: 12 + P…" at bounding box center [684, 207] width 200 height 337
click at [227, 57] on icon at bounding box center [225, 59] width 9 height 9
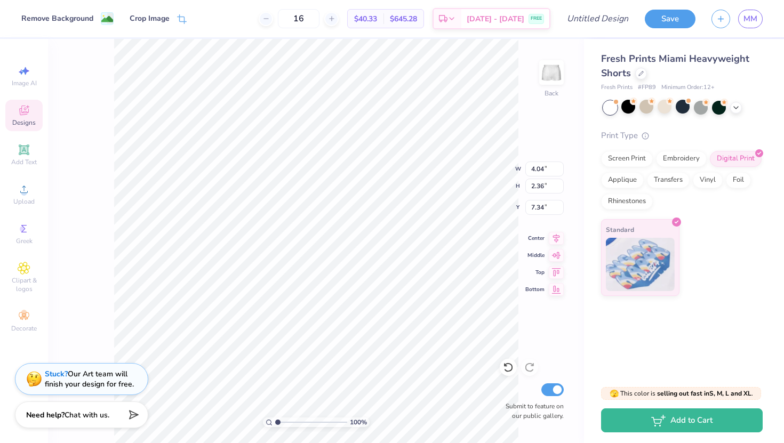
type input "7.52"
type input "2.43"
type input "7.49"
click at [522, 340] on div "100 % Back W 4.04 4.04 " H 2.43 2.43 " Y 7.49 7.49 " Center Middle Top Bottom S…" at bounding box center [316, 241] width 536 height 404
type input "7.57"
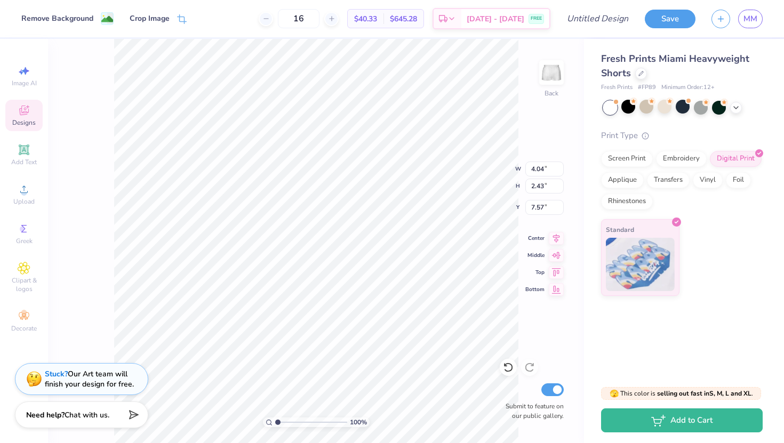
click at [532, 344] on div "100 % Back W 4.04 4.04 " H 2.43 2.43 " Y 7.57 7.57 " Center Middle Top Bottom S…" at bounding box center [316, 241] width 536 height 404
click at [683, 98] on div "Fresh Prints Miami Heavyweight Shorts Fresh Prints # FP89 Minimum Order: 12 + P…" at bounding box center [682, 174] width 162 height 244
click at [683, 100] on div at bounding box center [682, 107] width 14 height 14
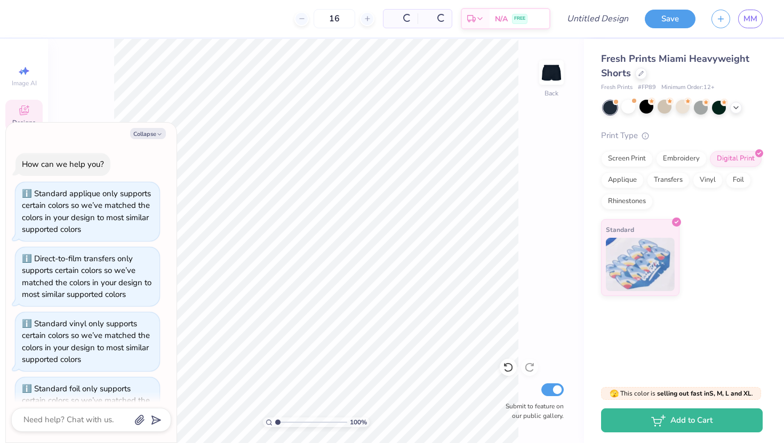
scroll to position [755, 0]
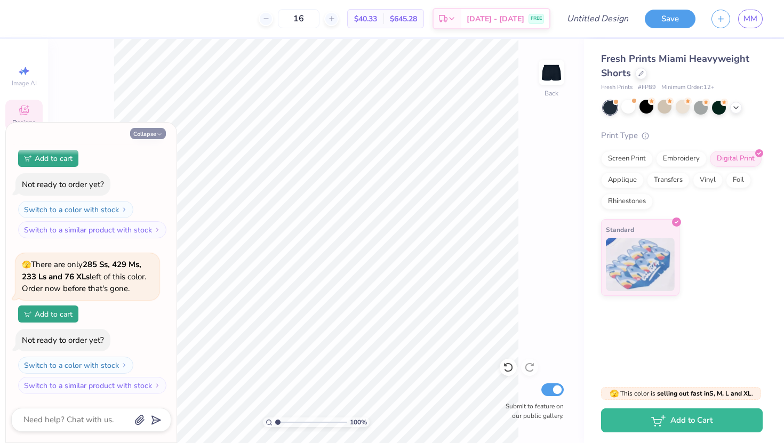
click at [144, 131] on button "Collapse" at bounding box center [148, 133] width 36 height 11
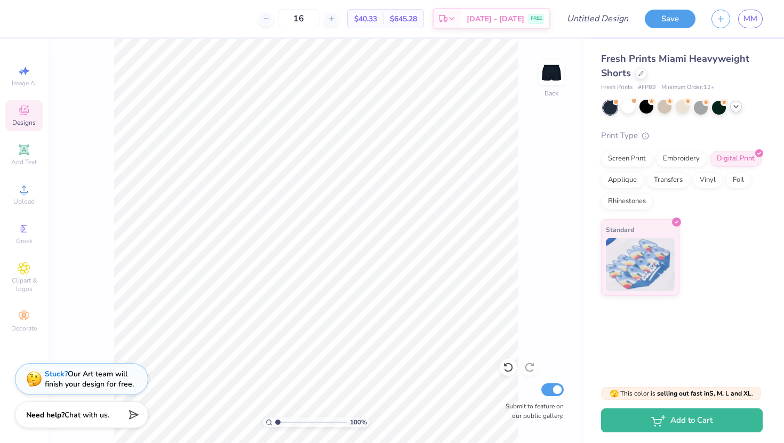
click at [734, 105] on icon at bounding box center [735, 106] width 9 height 9
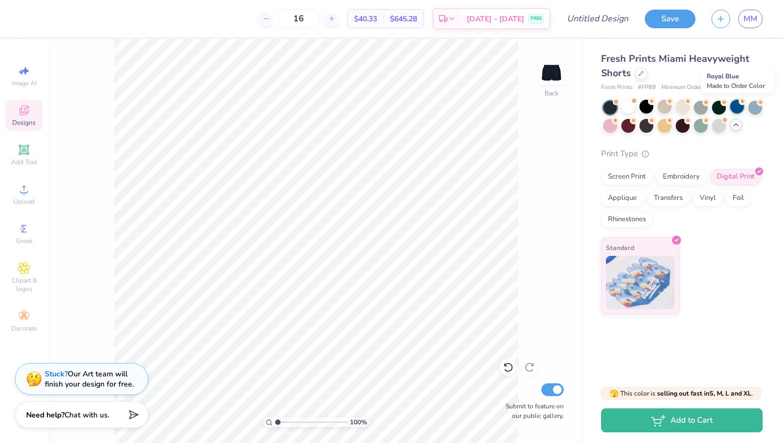
click at [732, 108] on div at bounding box center [737, 107] width 14 height 14
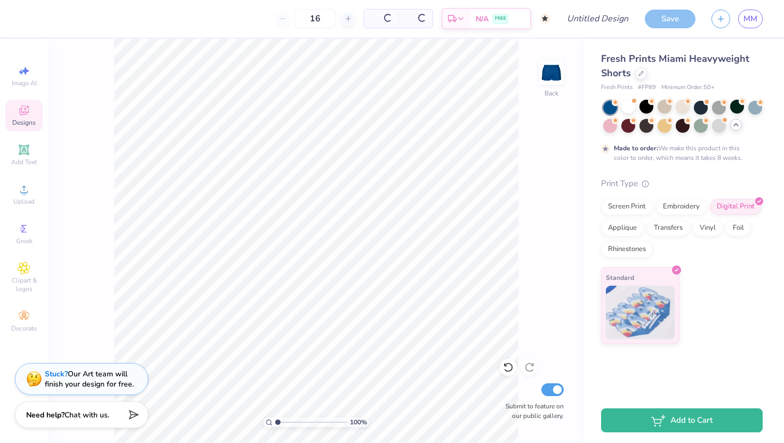
type textarea "x"
type input "50"
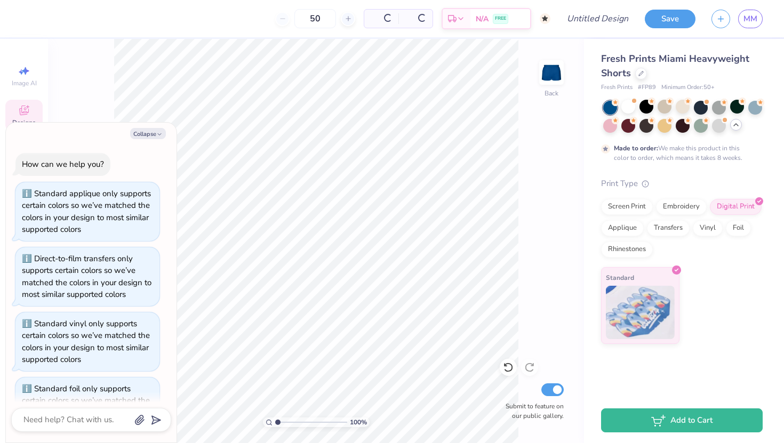
scroll to position [844, 0]
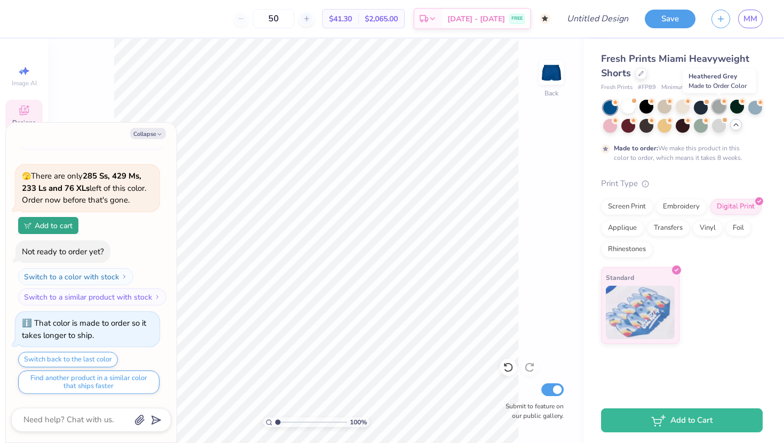
click at [720, 102] on icon at bounding box center [723, 101] width 7 height 7
click at [733, 104] on div at bounding box center [737, 107] width 14 height 14
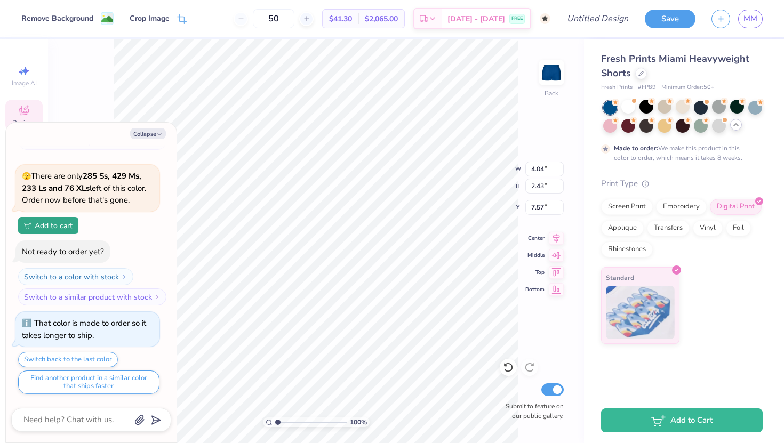
click at [569, 342] on div "100 % Back W 4.04 4.04 " H 2.43 2.43 " Y 7.57 7.57 " Center Middle Top Bottom S…" at bounding box center [316, 241] width 536 height 404
type textarea "x"
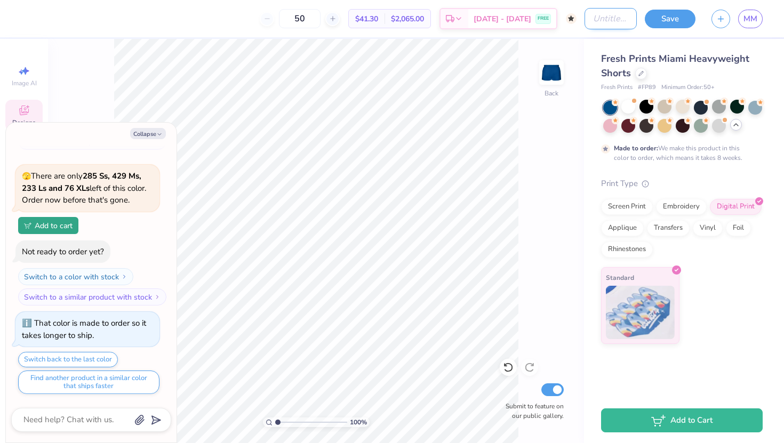
click at [602, 26] on input "Design Title" at bounding box center [610, 18] width 52 height 21
type input "P"
type textarea "x"
type input "Ph"
type textarea "x"
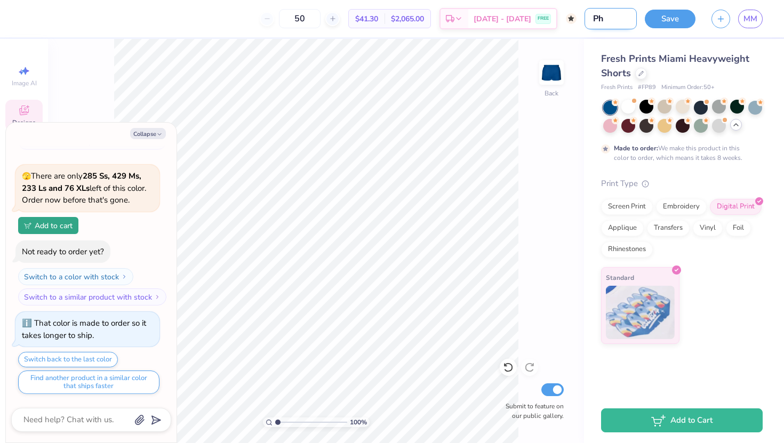
type input "Phi"
type textarea "x"
type input "Phi"
type textarea "x"
type input "Phi R"
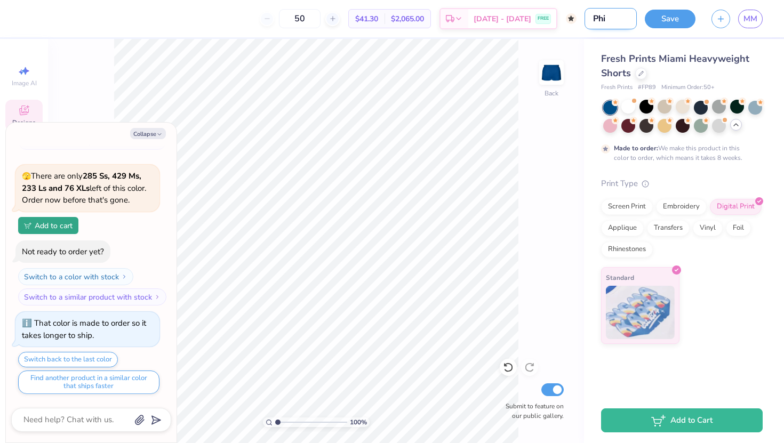
type textarea "x"
type input "Phi Rh"
type textarea "x"
type input "Phi Rho"
type textarea "x"
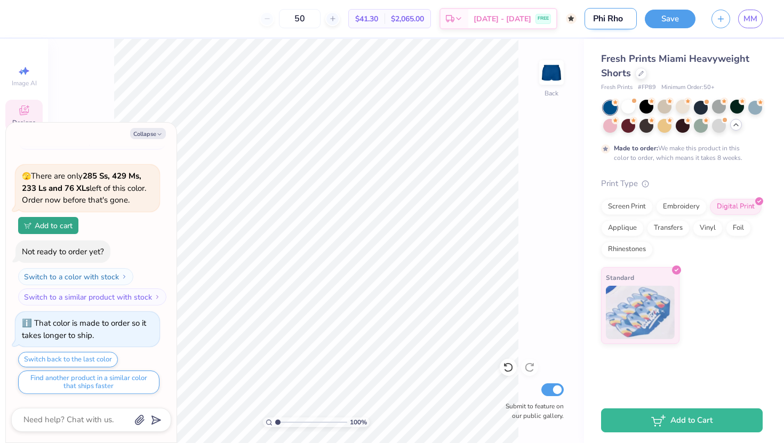
type input "Phi Rhoo"
type textarea "x"
type input "Phi Rho"
type textarea "x"
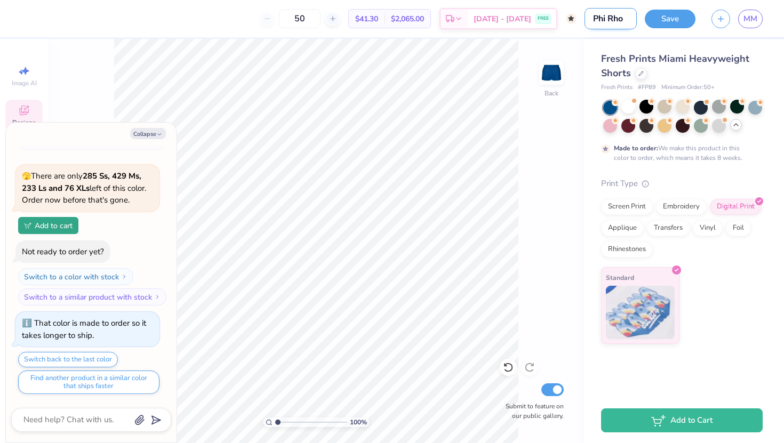
scroll to position [0, 0]
type input "Phi Rho"
click at [159, 135] on icon "button" at bounding box center [159, 134] width 6 height 6
type textarea "x"
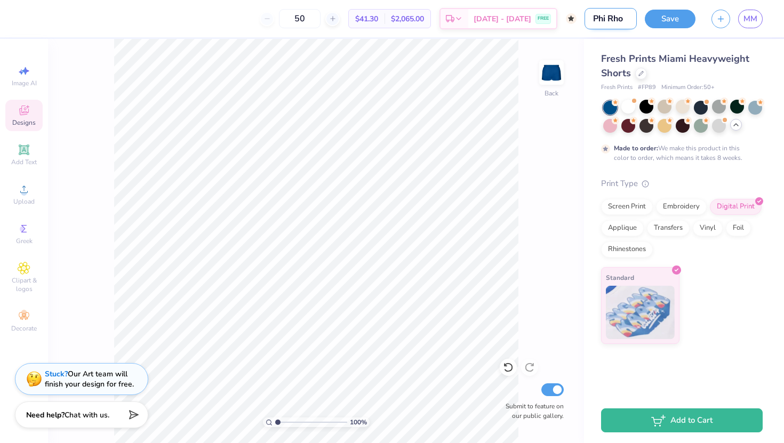
click at [622, 22] on input "Phi Rho" at bounding box center [610, 18] width 52 height 21
type input "Phi Rho shorts set"
click at [293, 18] on div "50" at bounding box center [300, 18] width 80 height 19
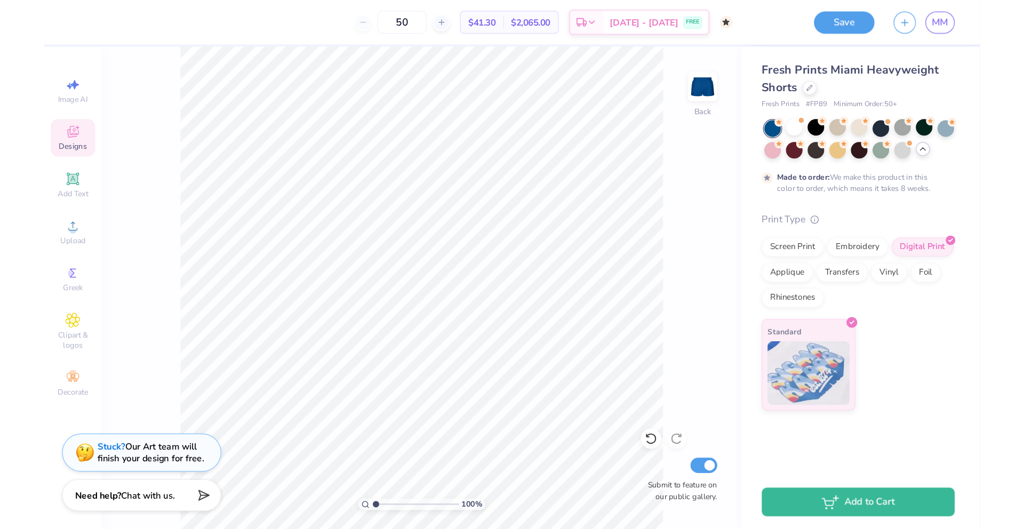
scroll to position [0, 0]
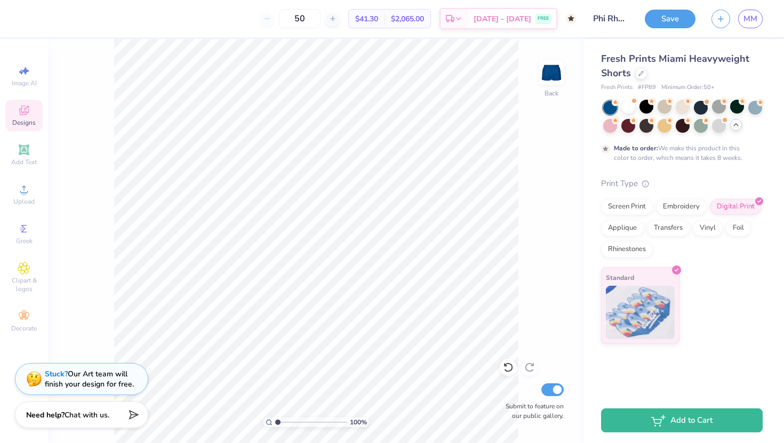
click at [287, 20] on div "50" at bounding box center [300, 18] width 80 height 19
click at [672, 19] on button "Save" at bounding box center [670, 17] width 51 height 19
